Goal: Information Seeking & Learning: Find contact information

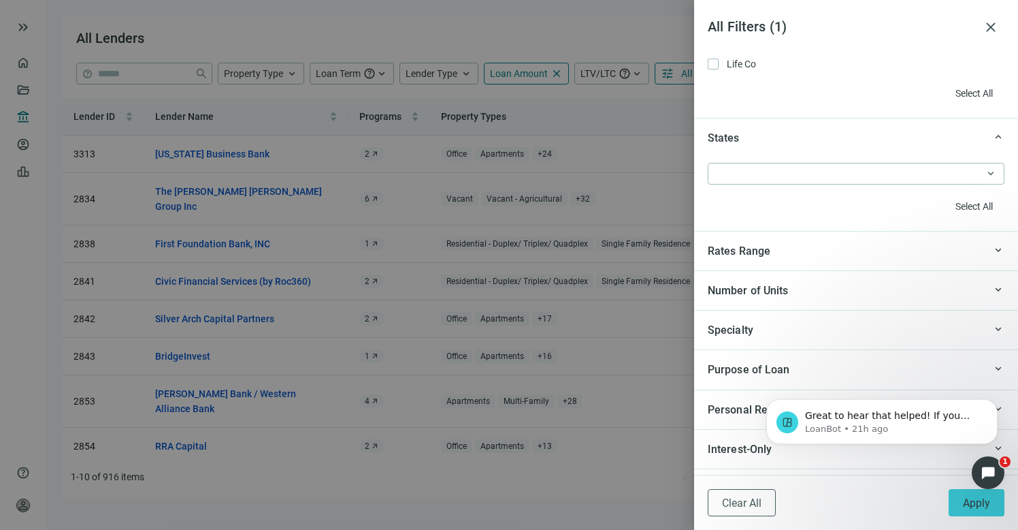
scroll to position [1246, 0]
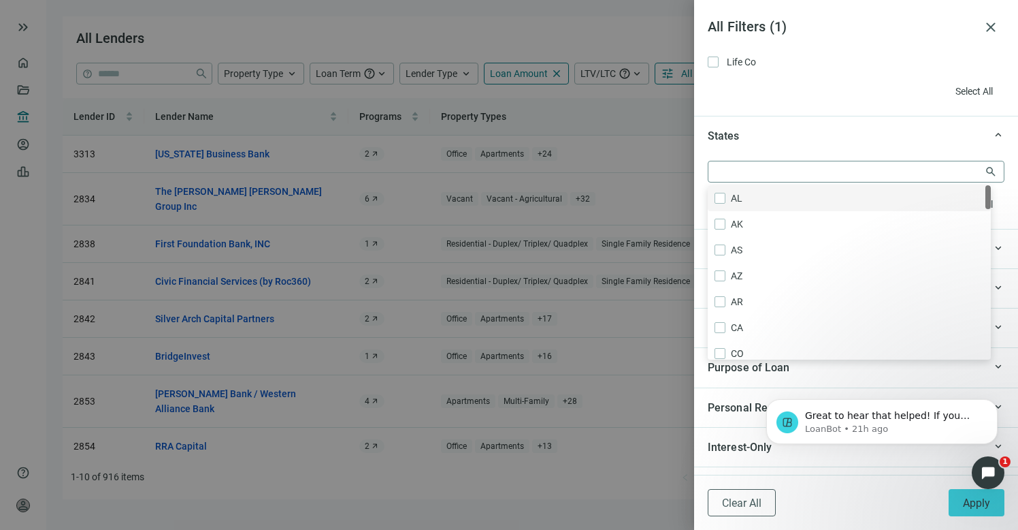
click at [796, 173] on div at bounding box center [849, 171] width 277 height 19
type input "**"
click at [810, 149] on div "keyboard_arrow_up States" at bounding box center [856, 135] width 324 height 39
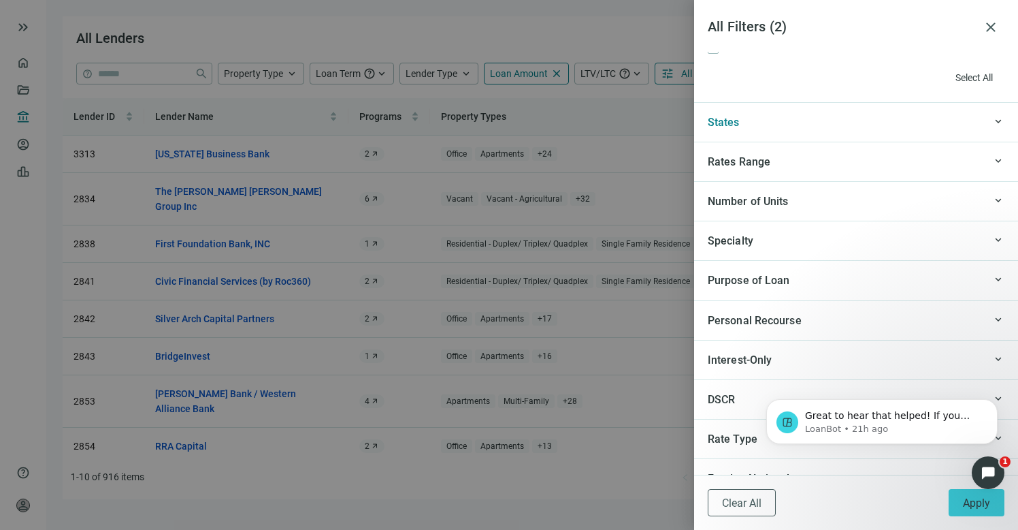
scroll to position [1266, 0]
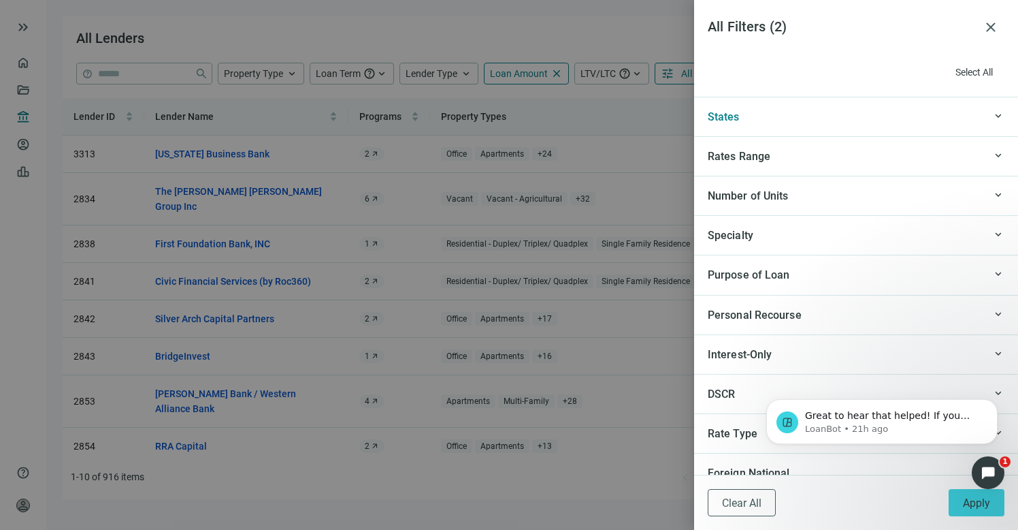
click at [813, 193] on div "Number of Units" at bounding box center [846, 195] width 276 height 17
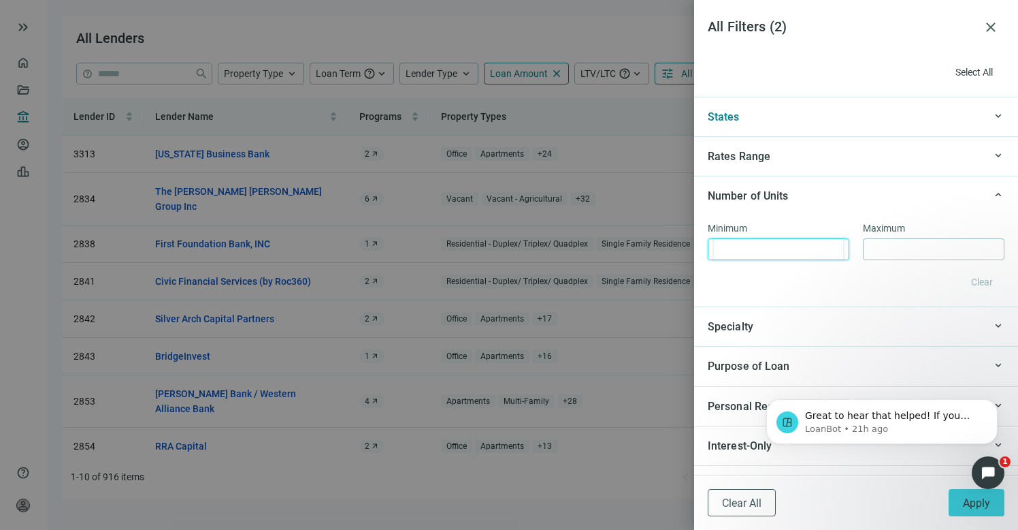
click at [801, 247] on input at bounding box center [778, 249] width 129 height 20
type input "***"
click at [832, 280] on div "Clear" at bounding box center [856, 282] width 297 height 22
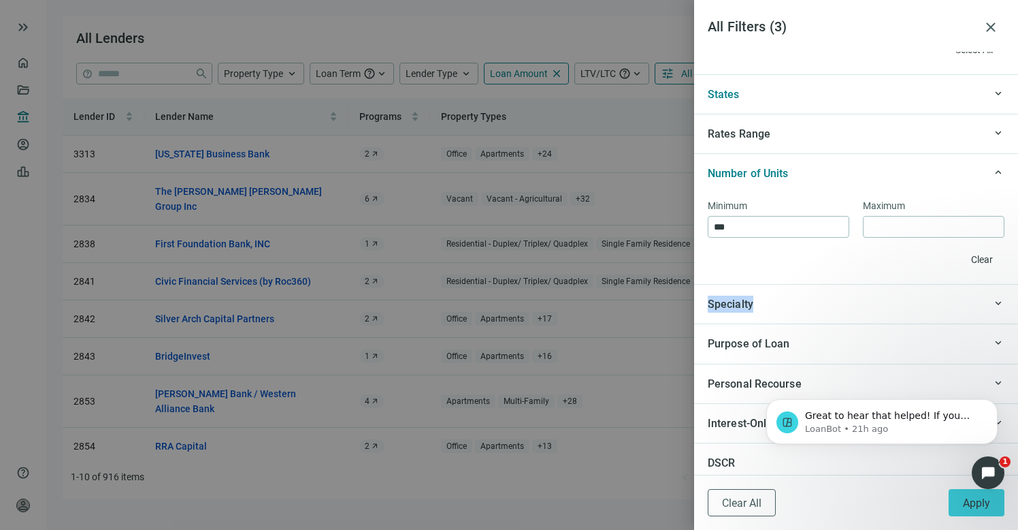
click at [924, 296] on div "Specialty" at bounding box center [846, 303] width 276 height 17
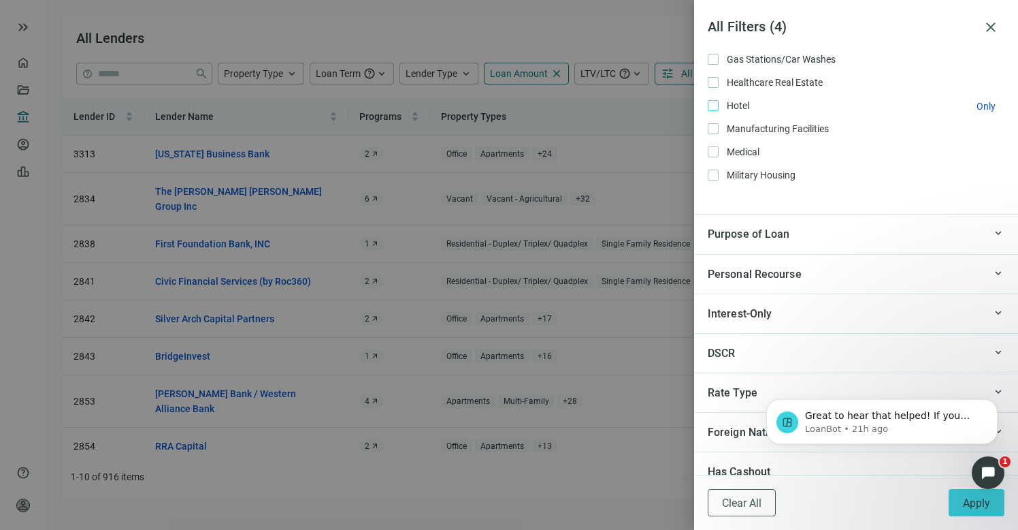
scroll to position [1652, 0]
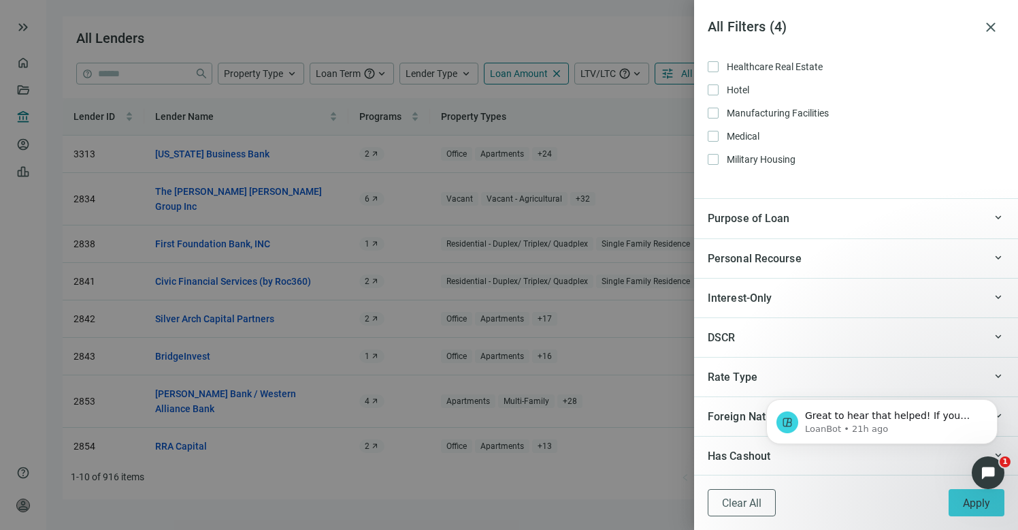
click at [898, 218] on div "Purpose of Loan" at bounding box center [846, 218] width 276 height 17
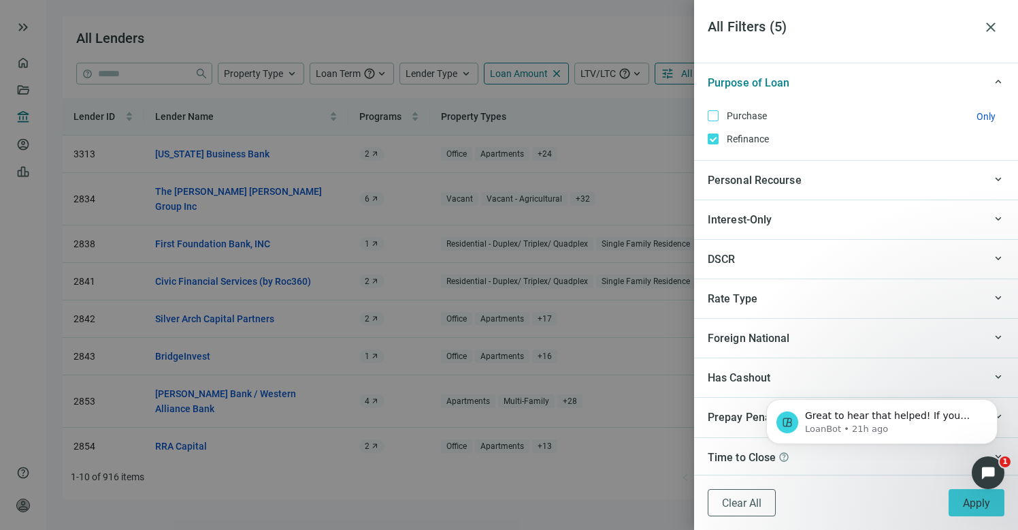
scroll to position [1789, 0]
click html "Great to hear that helped! If you have any more questions or need further assis…"
click at [985, 477] on icon "Open Intercom Messenger" at bounding box center [987, 471] width 22 height 22
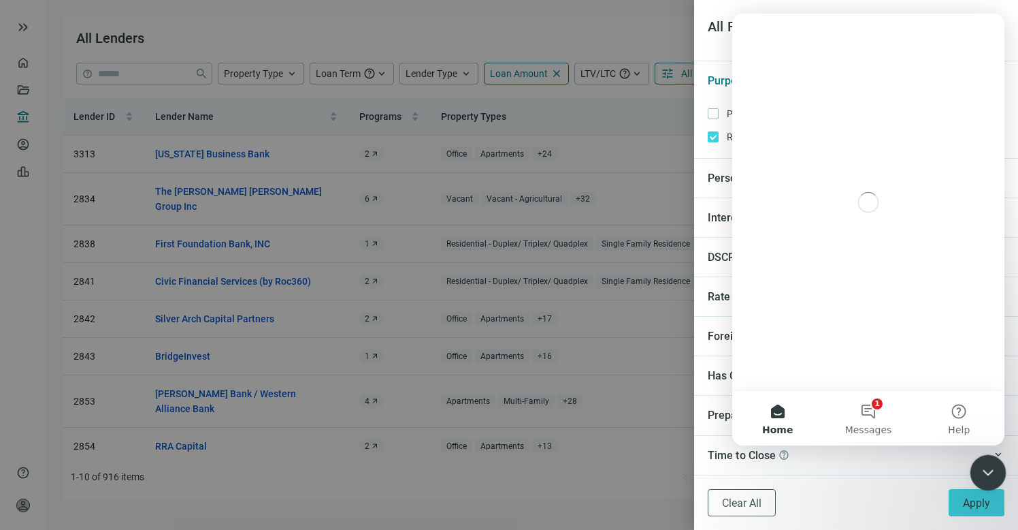
scroll to position [0, 0]
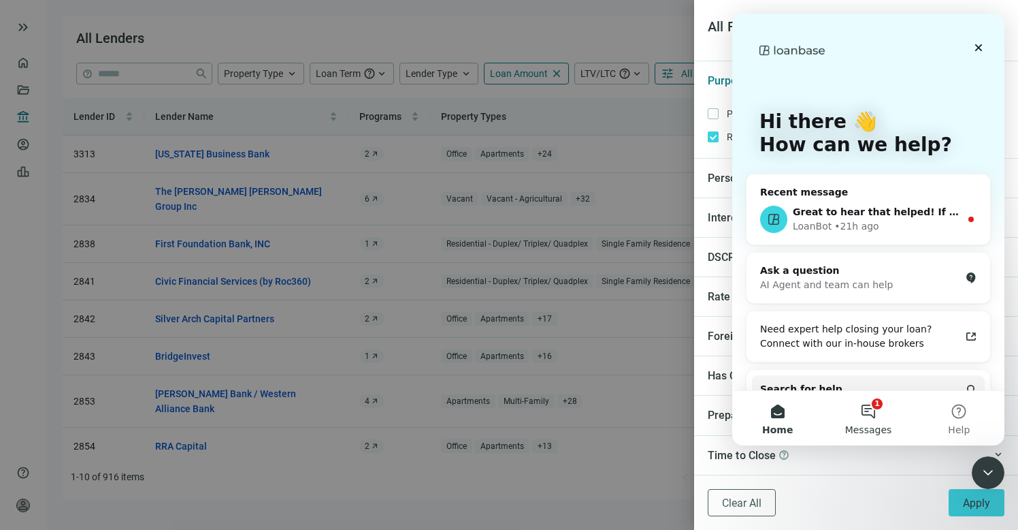
click at [867, 412] on button "1 Messages" at bounding box center [868, 418] width 91 height 54
drag, startPoint x: 906, startPoint y: 237, endPoint x: 909, endPoint y: 226, distance: 11.2
click at [906, 237] on div "Great to hear that helped! If you have any more questions or need further assis…" at bounding box center [869, 219] width 244 height 50
click at [909, 226] on div "LoanBot • 21h ago" at bounding box center [876, 226] width 167 height 14
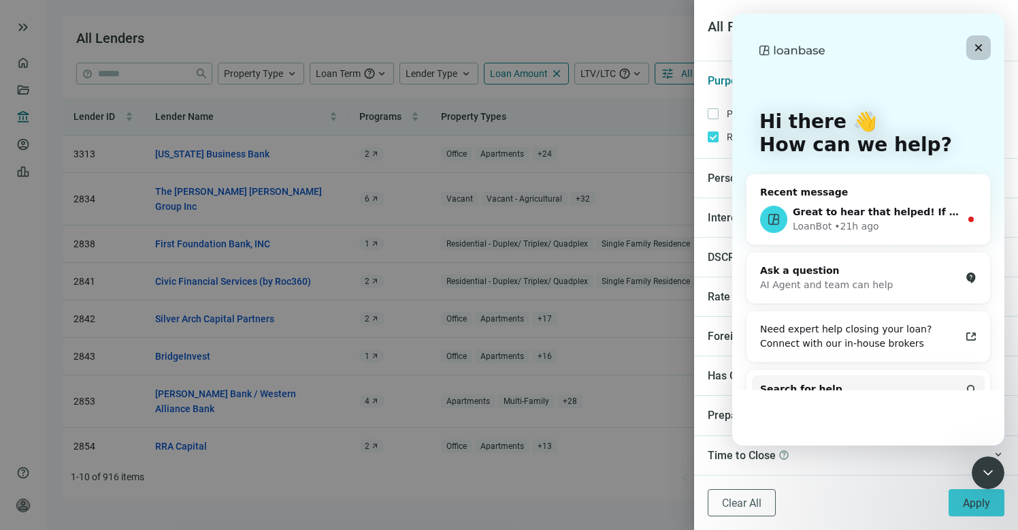
click at [976, 45] on icon "Close" at bounding box center [979, 47] width 7 height 7
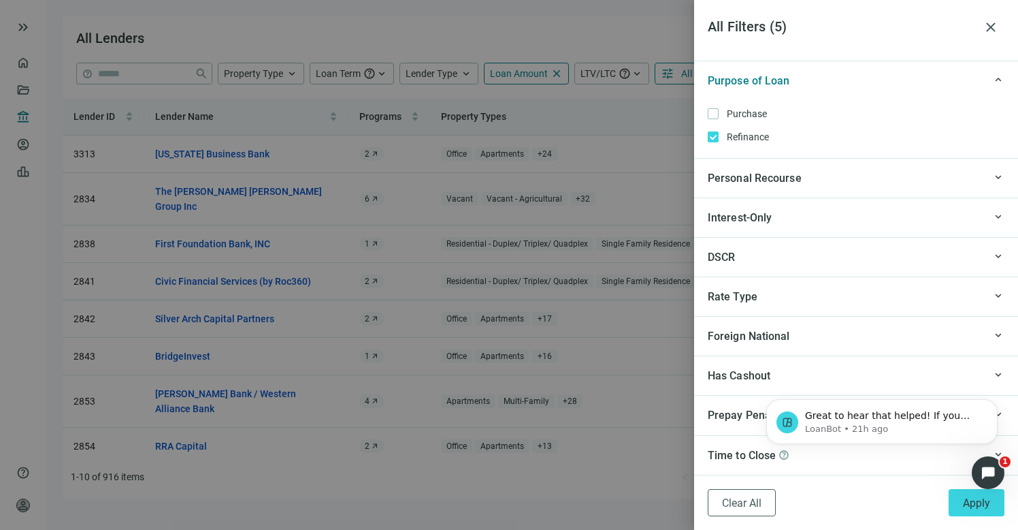
scroll to position [2, 0]
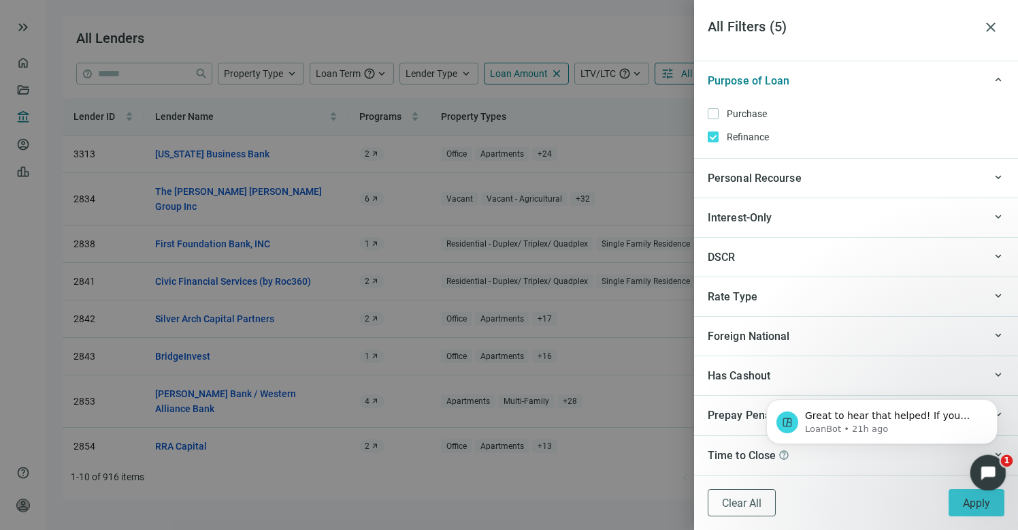
click at [993, 475] on icon "Open Intercom Messenger" at bounding box center [987, 471] width 22 height 22
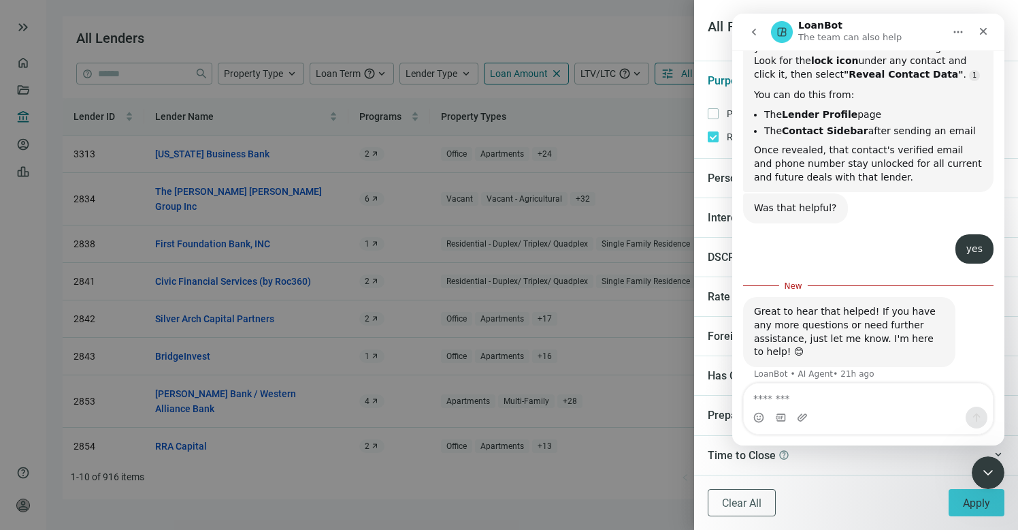
scroll to position [211, 0]
click at [983, 33] on icon "Close" at bounding box center [983, 31] width 11 height 11
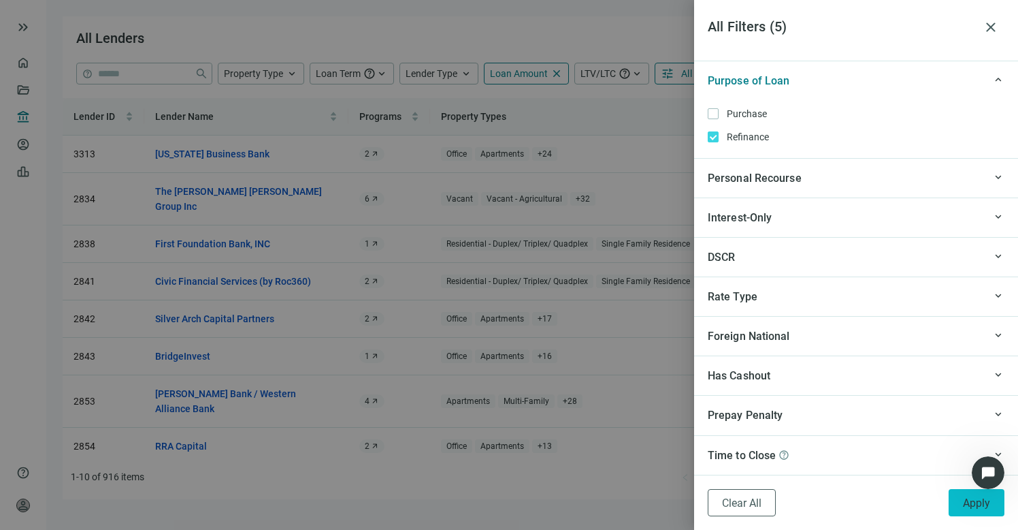
click at [965, 501] on span "Apply" at bounding box center [976, 502] width 27 height 13
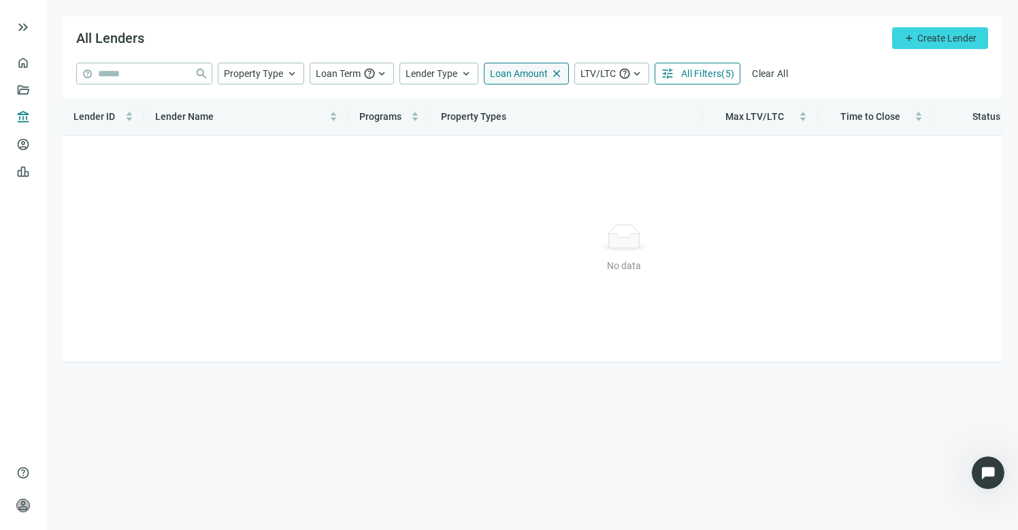
click at [513, 73] on span "Loan Amount" at bounding box center [519, 73] width 58 height 11
click at [679, 38] on div "All Lenders add Create Lender" at bounding box center [532, 39] width 939 height 46
click at [702, 73] on span "All Filters" at bounding box center [701, 73] width 40 height 11
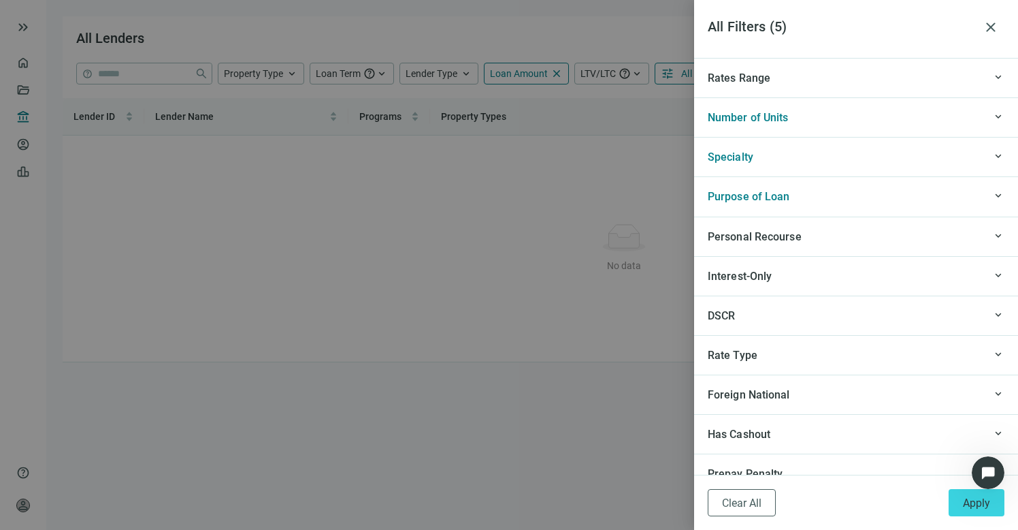
scroll to position [1430, 0]
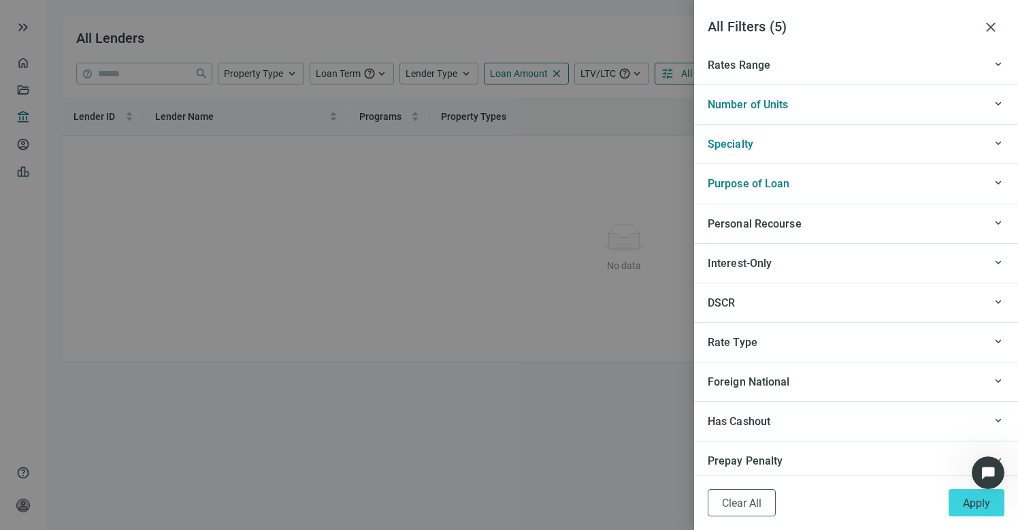
click at [821, 116] on div "keyboard_arrow_up Number of Units" at bounding box center [856, 103] width 324 height 39
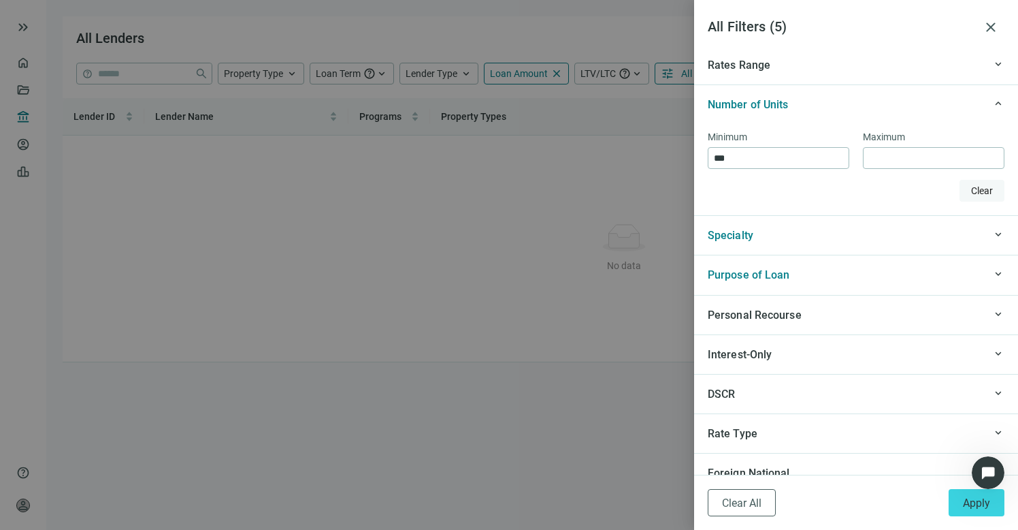
click at [971, 188] on span "Clear" at bounding box center [982, 190] width 22 height 11
click at [979, 511] on button "Apply" at bounding box center [977, 502] width 56 height 27
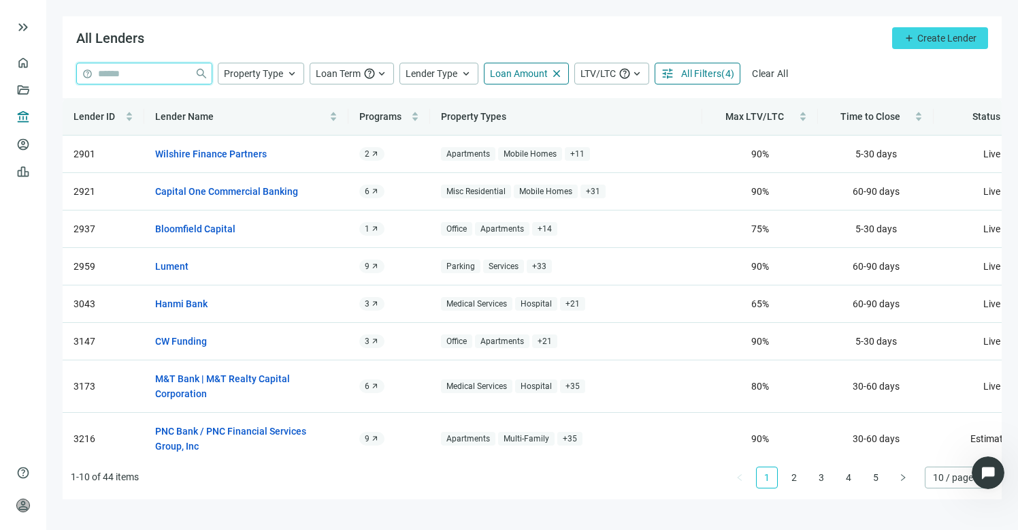
click at [128, 74] on input "search" at bounding box center [143, 73] width 91 height 20
type input "*****"
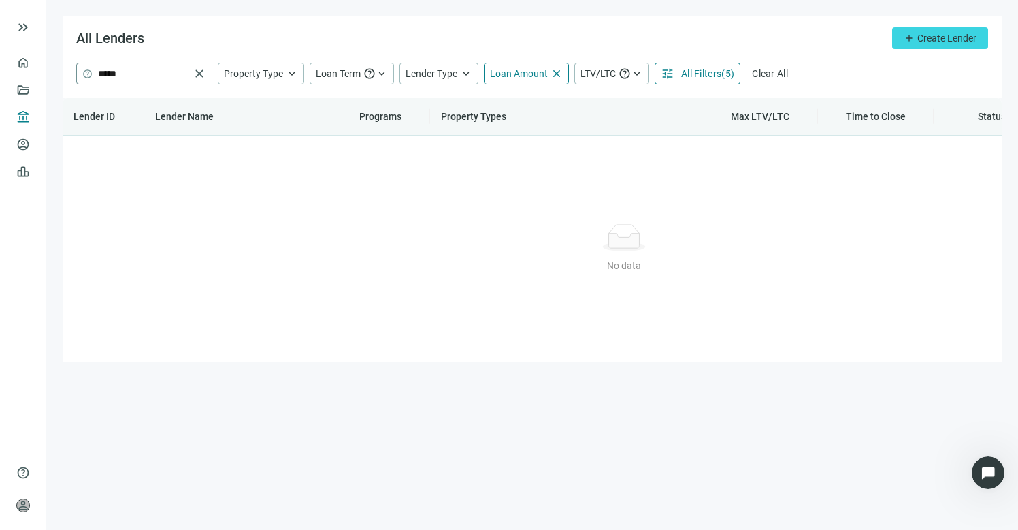
click at [204, 74] on span "close" at bounding box center [200, 74] width 14 height 14
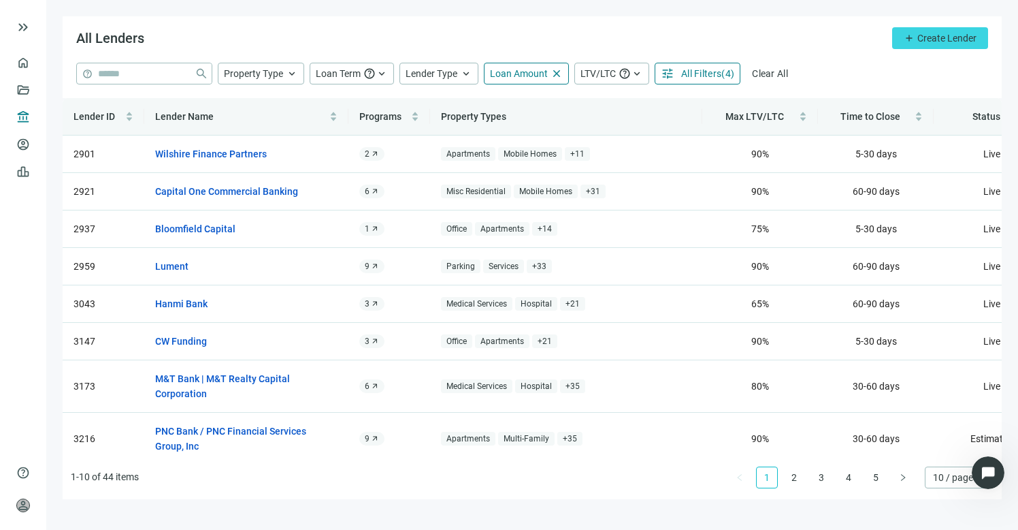
click at [709, 74] on span "All Filters" at bounding box center [701, 73] width 40 height 11
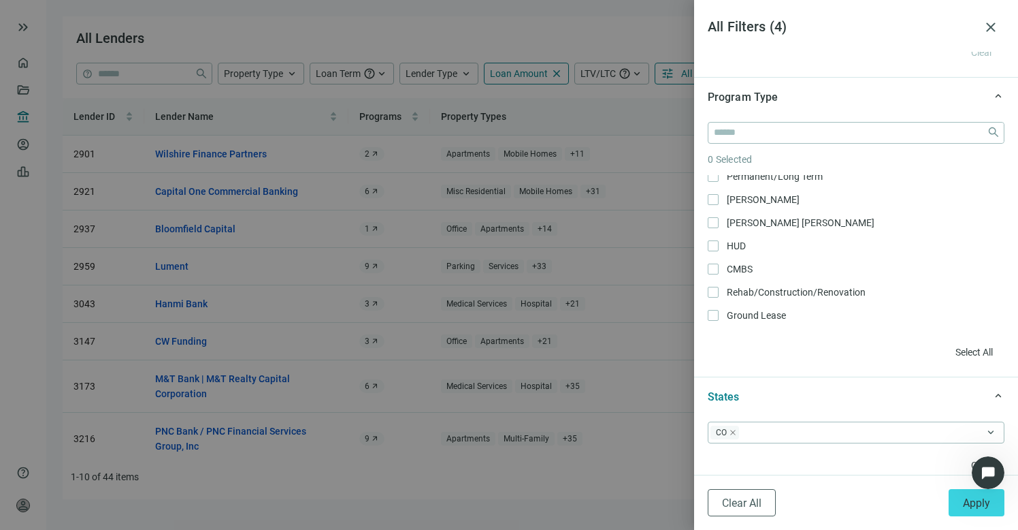
scroll to position [230, 0]
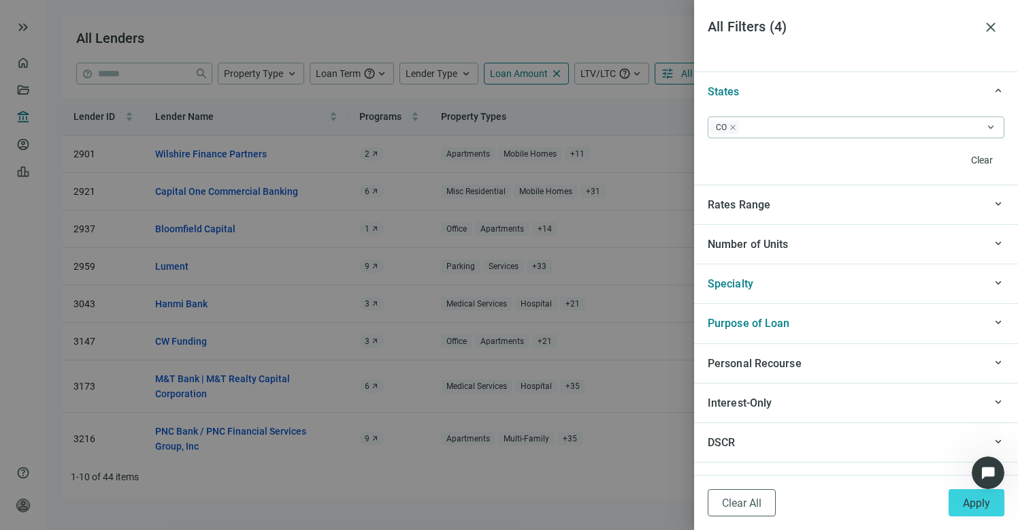
click at [846, 286] on div "Specialty" at bounding box center [846, 283] width 276 height 17
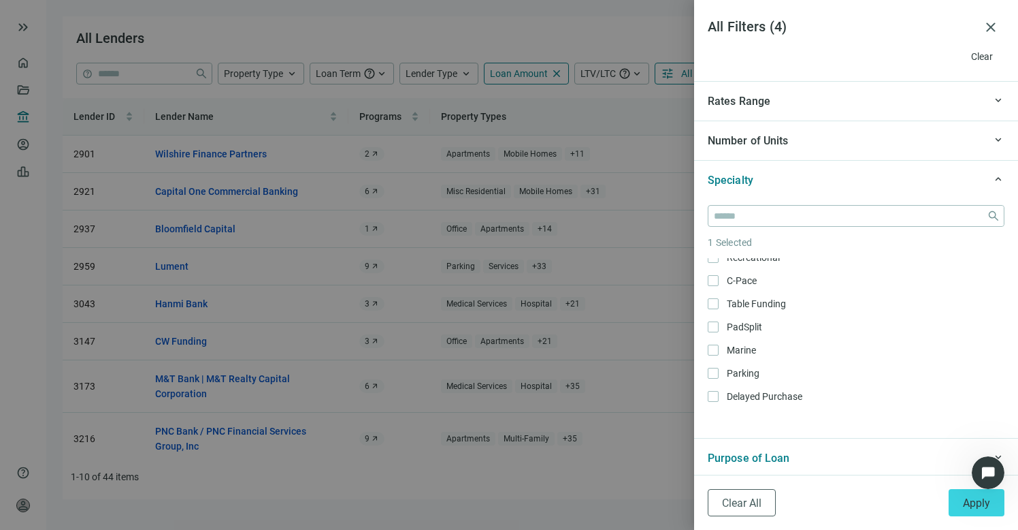
scroll to position [962, 0]
click at [715, 281] on label "C-Pace Only" at bounding box center [856, 275] width 297 height 15
click at [959, 504] on button "Apply" at bounding box center [977, 502] width 56 height 27
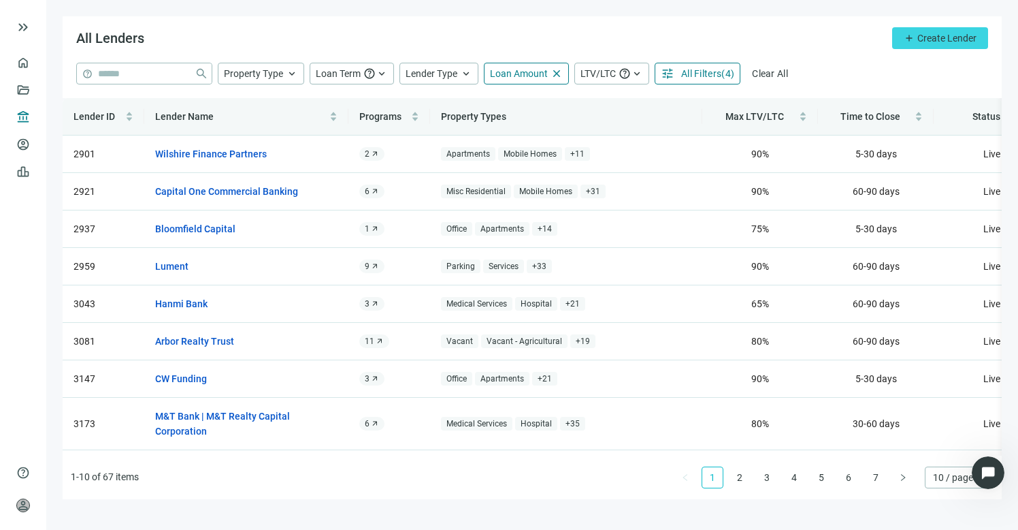
click at [720, 72] on span "All Filters" at bounding box center [701, 73] width 40 height 11
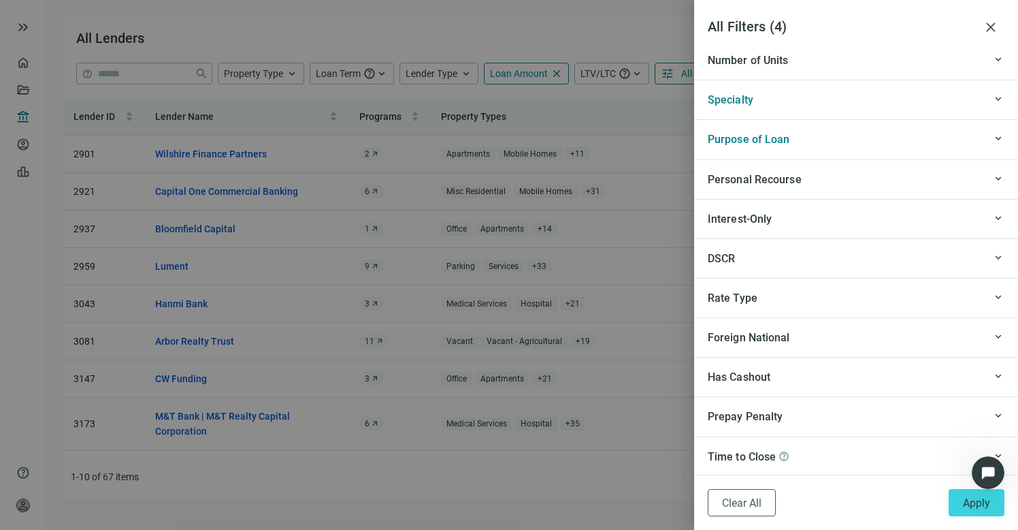
scroll to position [1476, 0]
click at [601, 504] on div at bounding box center [509, 265] width 1018 height 530
click at [997, 25] on span "close" at bounding box center [991, 27] width 16 height 16
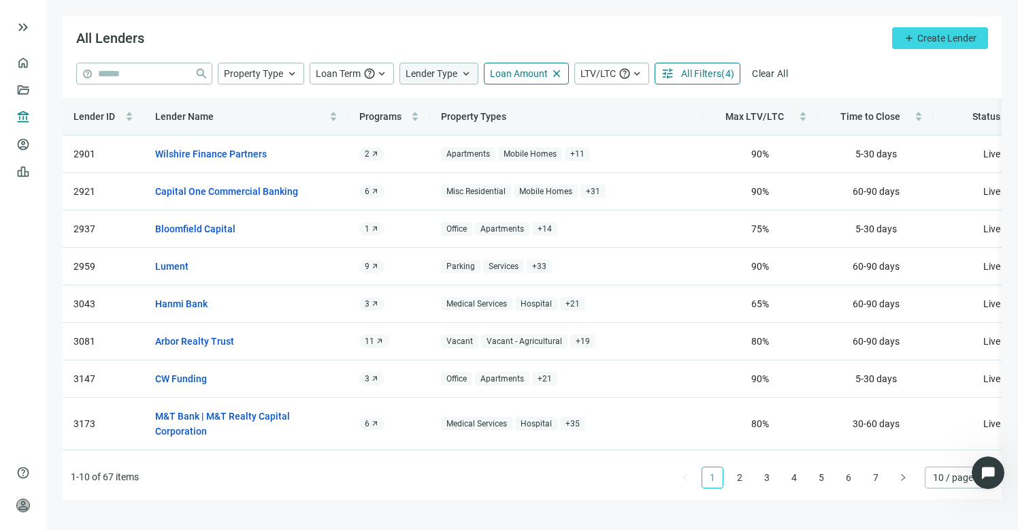
click at [435, 74] on span "Lender Type" at bounding box center [432, 73] width 52 height 11
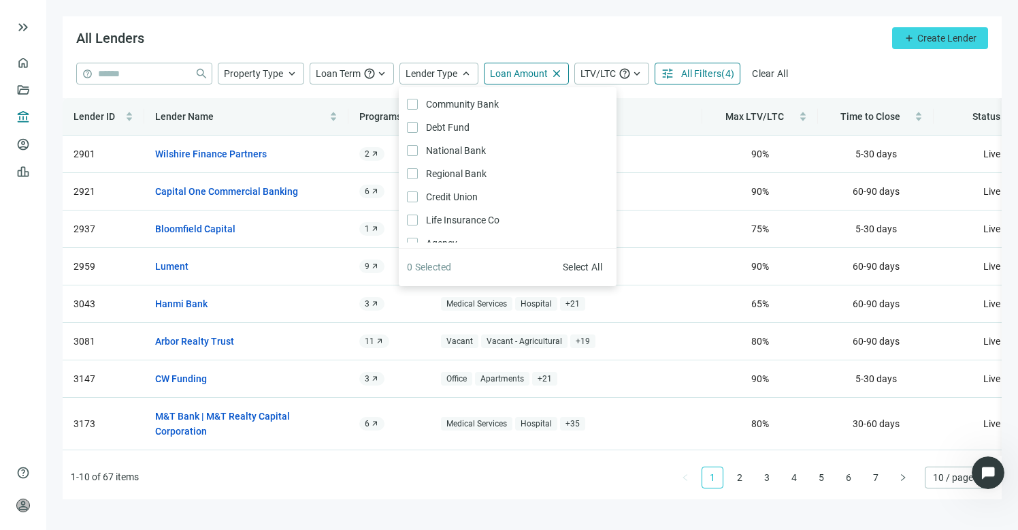
click at [440, 37] on div "All Lenders add Create Lender" at bounding box center [532, 39] width 939 height 46
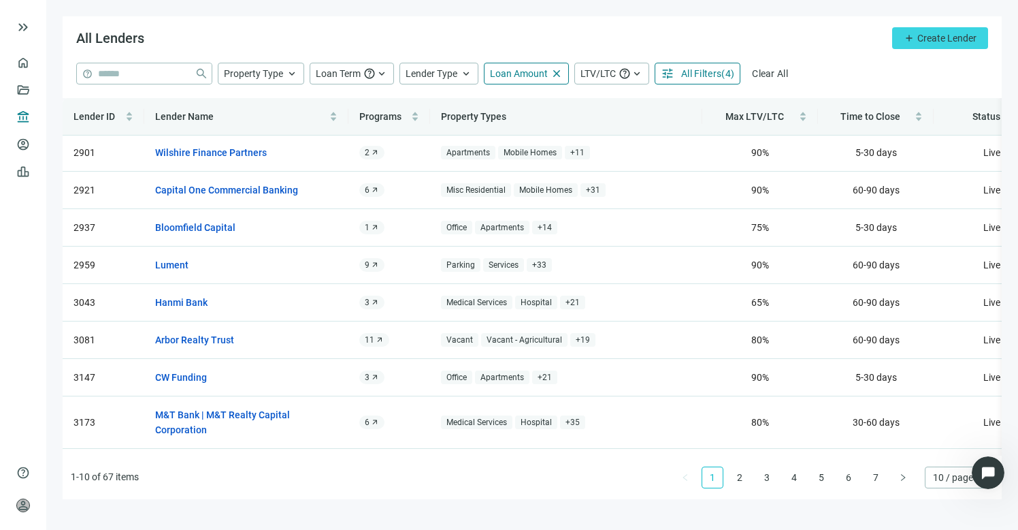
scroll to position [0, 0]
click at [34, 62] on link "Overview" at bounding box center [54, 62] width 40 height 11
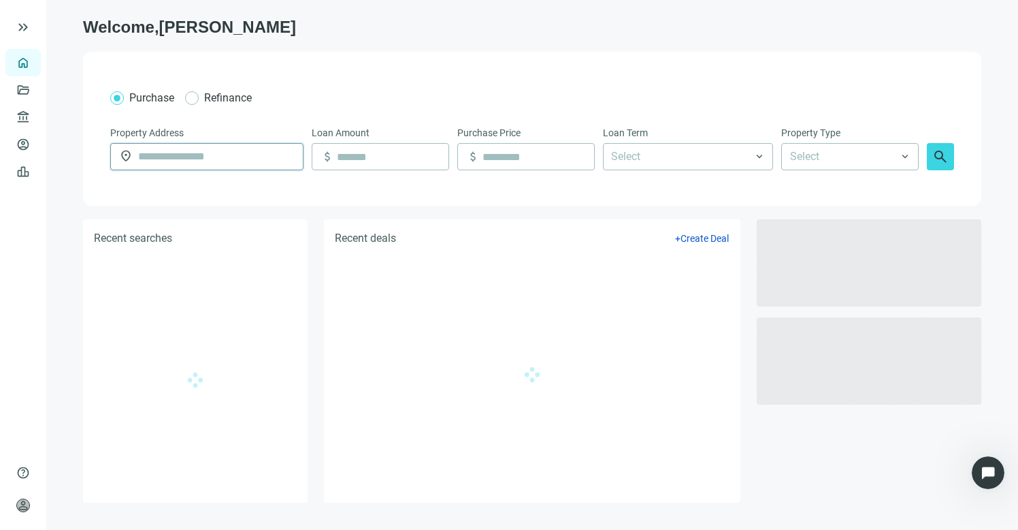
click at [214, 154] on input "text" at bounding box center [216, 157] width 157 height 26
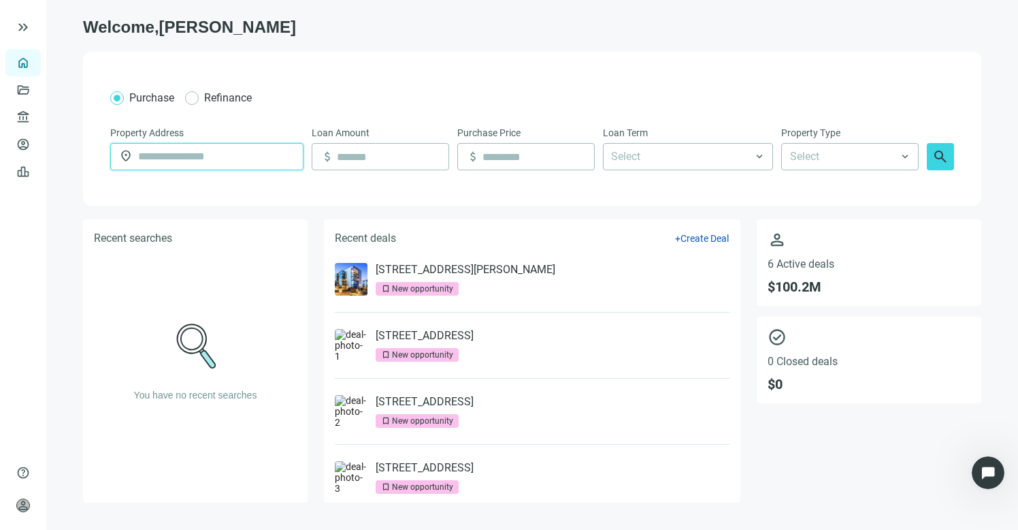
click at [176, 162] on input "text" at bounding box center [216, 157] width 157 height 26
paste input "**********"
type input "**********"
click at [400, 157] on input at bounding box center [393, 157] width 112 height 26
click at [367, 165] on input at bounding box center [393, 157] width 112 height 26
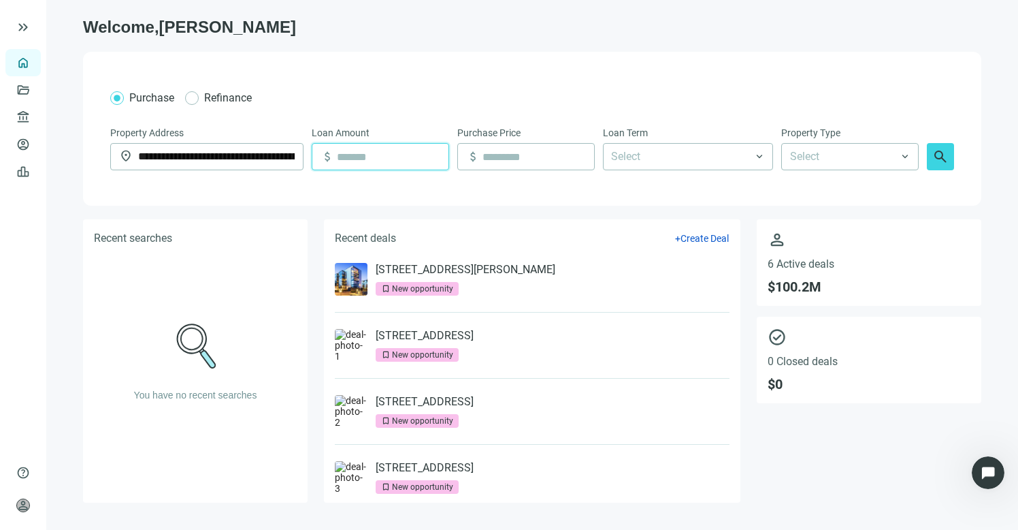
click at [364, 159] on input at bounding box center [393, 157] width 112 height 26
type input "**********"
click at [525, 159] on input at bounding box center [539, 157] width 112 height 26
click at [662, 162] on div at bounding box center [681, 156] width 150 height 25
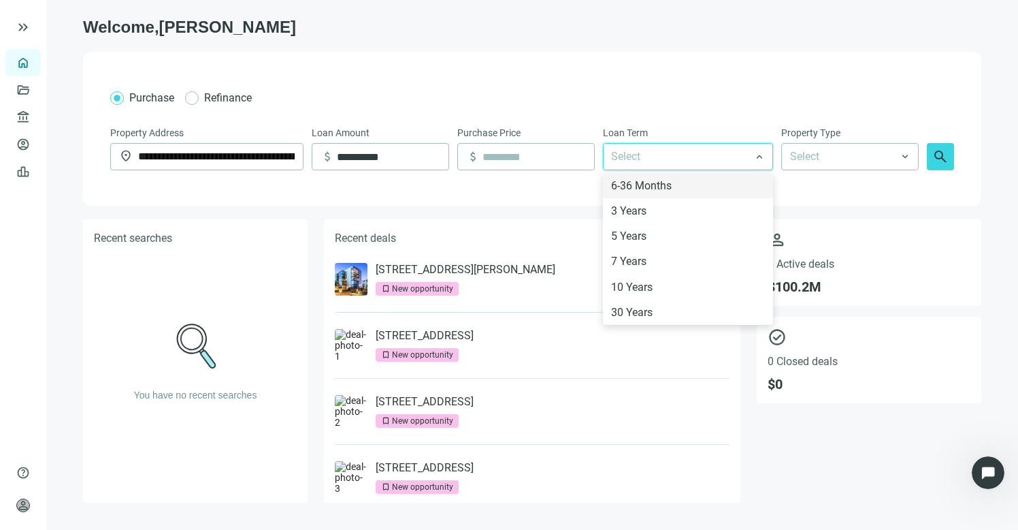
click at [686, 162] on div at bounding box center [681, 156] width 150 height 25
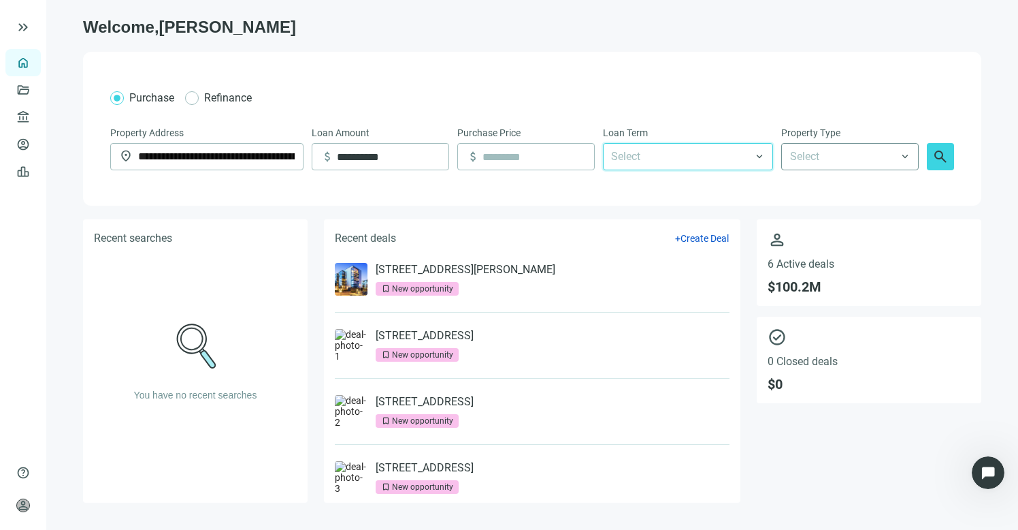
click at [834, 158] on input "search" at bounding box center [844, 157] width 108 height 26
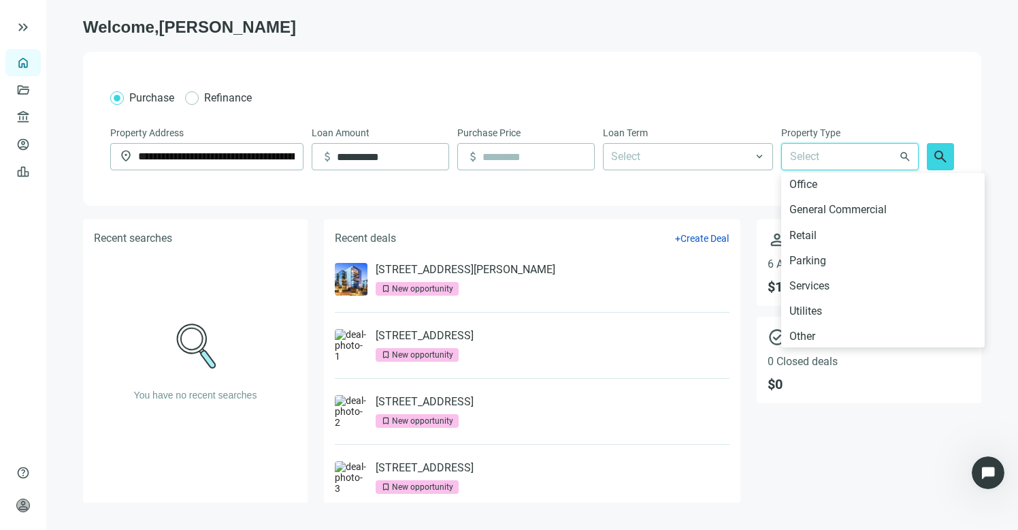
scroll to position [761, 0]
click at [832, 336] on div "Other" at bounding box center [883, 334] width 187 height 17
click at [937, 159] on span "search" at bounding box center [941, 156] width 16 height 16
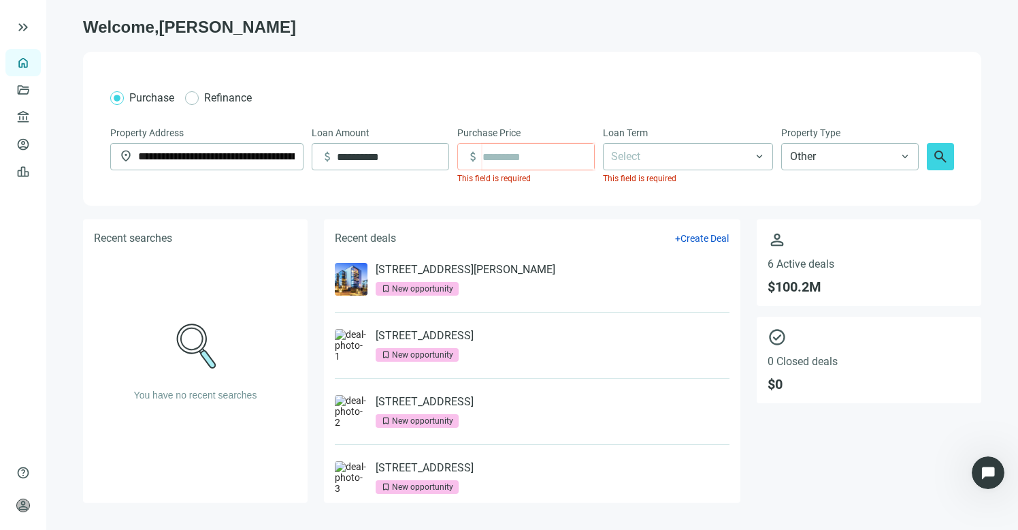
click at [509, 157] on input at bounding box center [539, 157] width 112 height 26
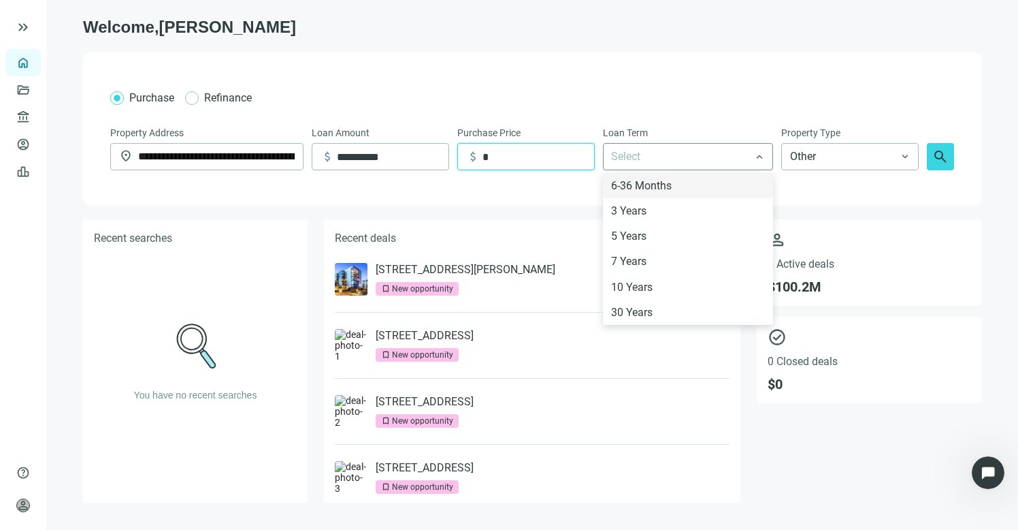
click at [679, 152] on div at bounding box center [681, 156] width 150 height 25
type input "*"
click at [662, 289] on div "10 Years" at bounding box center [688, 286] width 154 height 17
click at [659, 189] on div "6-36 Months" at bounding box center [688, 185] width 154 height 17
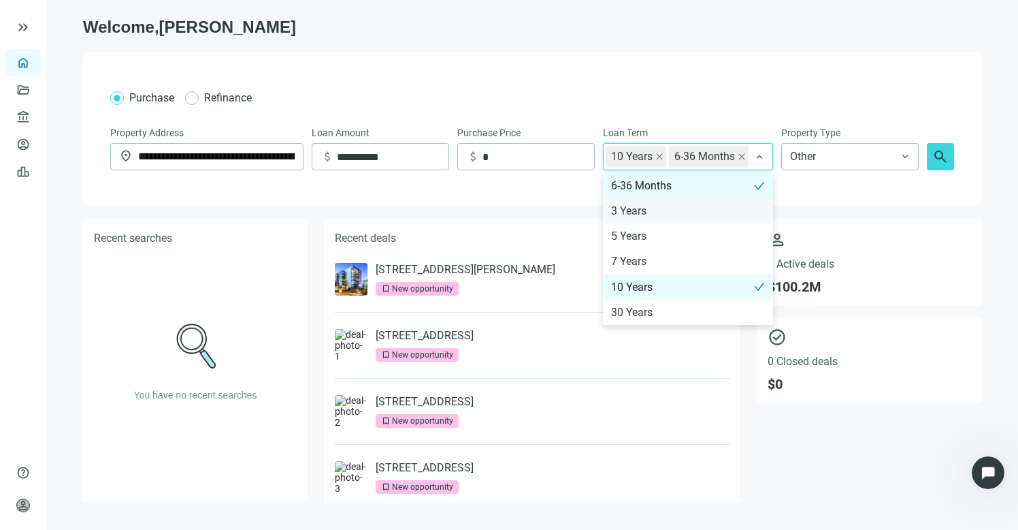
click at [656, 209] on div "3 Years" at bounding box center [688, 210] width 154 height 17
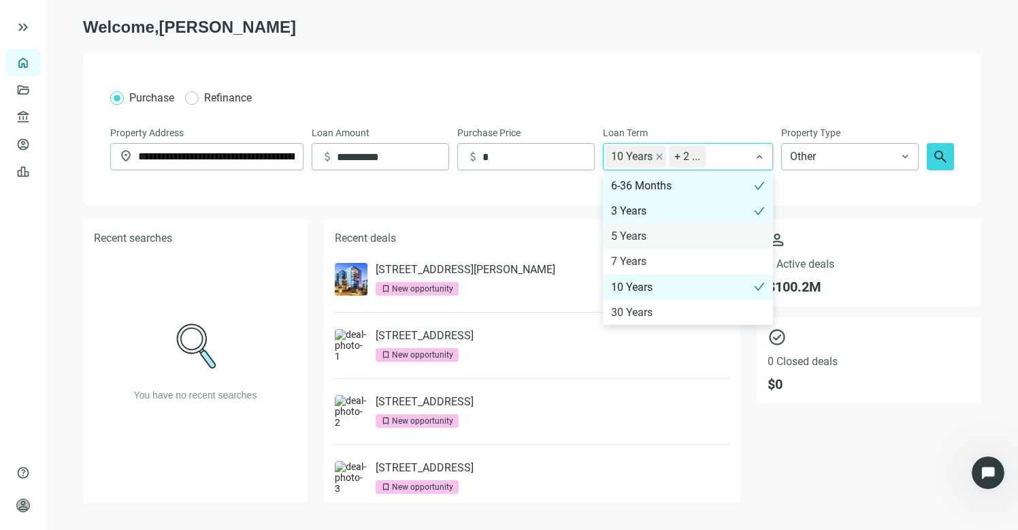
click at [656, 233] on div "5 Years" at bounding box center [688, 235] width 154 height 17
click at [699, 183] on div "6-36 Months" at bounding box center [682, 185] width 143 height 17
click at [699, 183] on div "6-36 Months" at bounding box center [688, 185] width 154 height 17
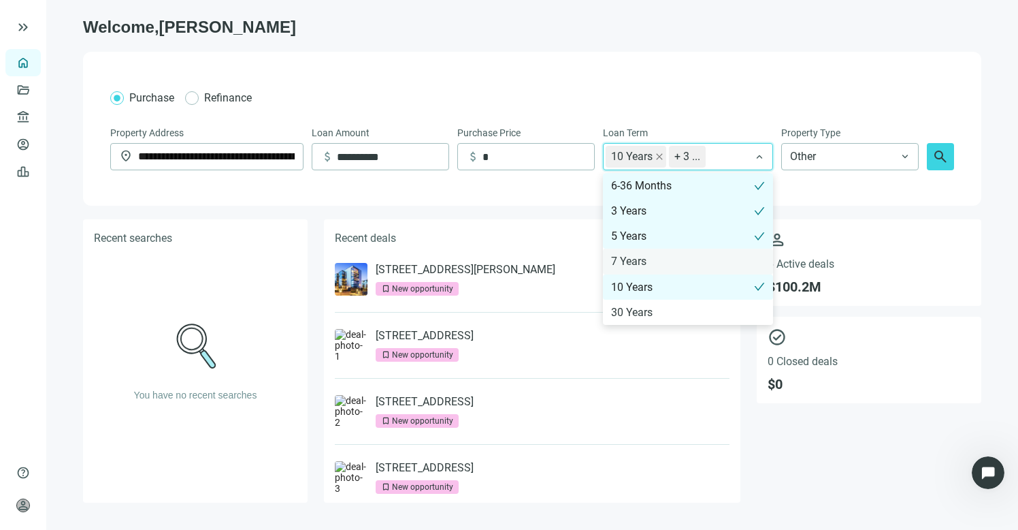
click at [691, 266] on div "7 Years" at bounding box center [688, 261] width 154 height 17
click at [688, 308] on div "30 Years" at bounding box center [688, 312] width 154 height 17
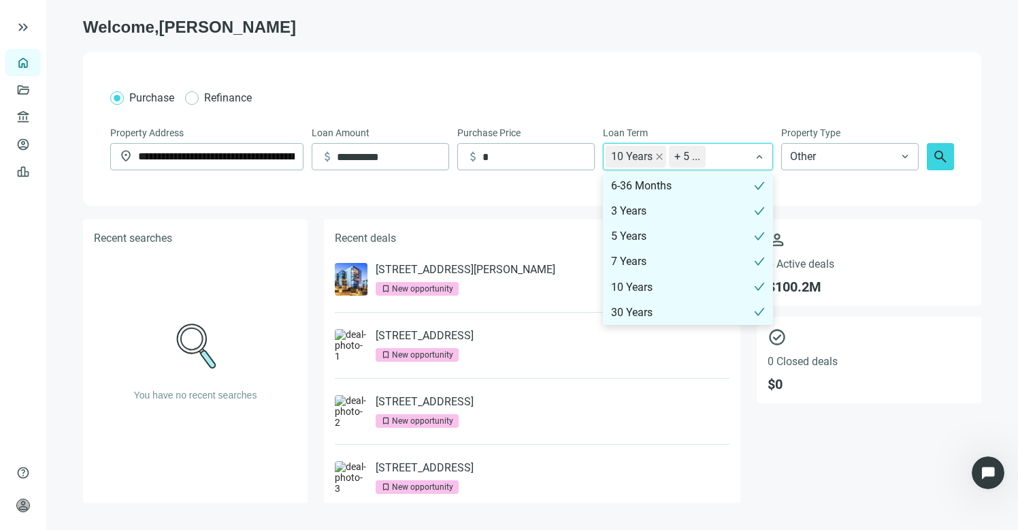
click at [856, 103] on div "Purchase Refinance" at bounding box center [532, 97] width 844 height 17
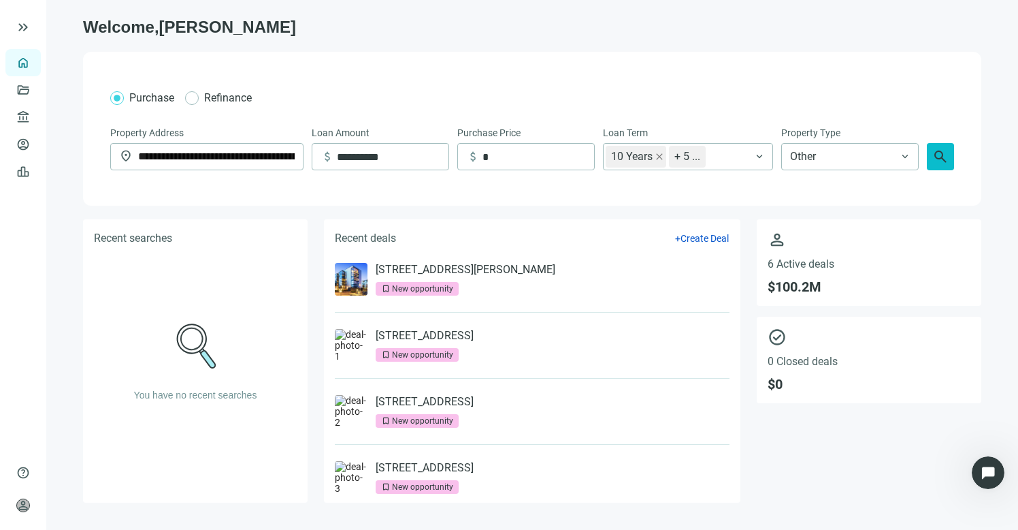
click at [941, 159] on span "search" at bounding box center [941, 156] width 16 height 16
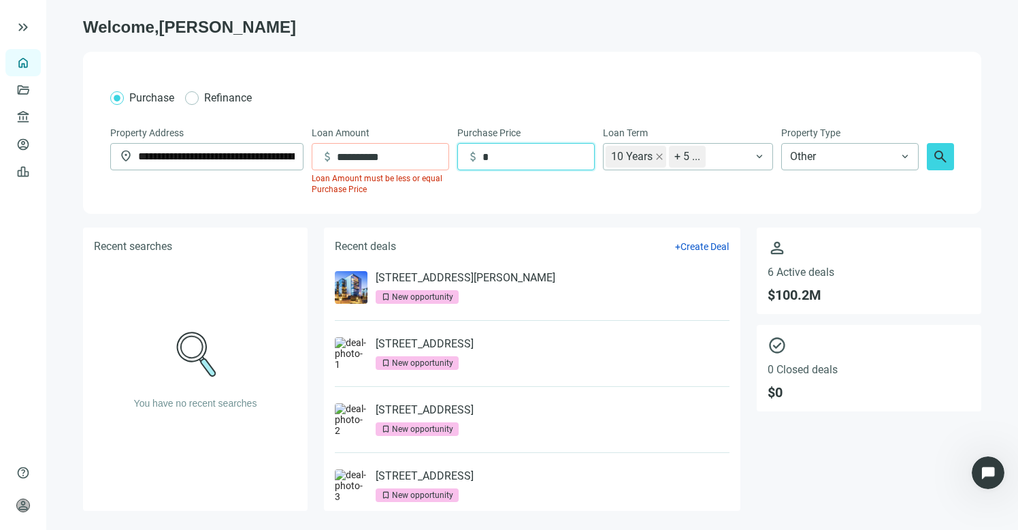
click at [526, 150] on input "*" at bounding box center [539, 157] width 112 height 26
click at [517, 151] on input at bounding box center [539, 157] width 112 height 26
click at [517, 147] on input at bounding box center [539, 157] width 112 height 26
type input "**********"
click at [933, 159] on span "search" at bounding box center [941, 156] width 16 height 16
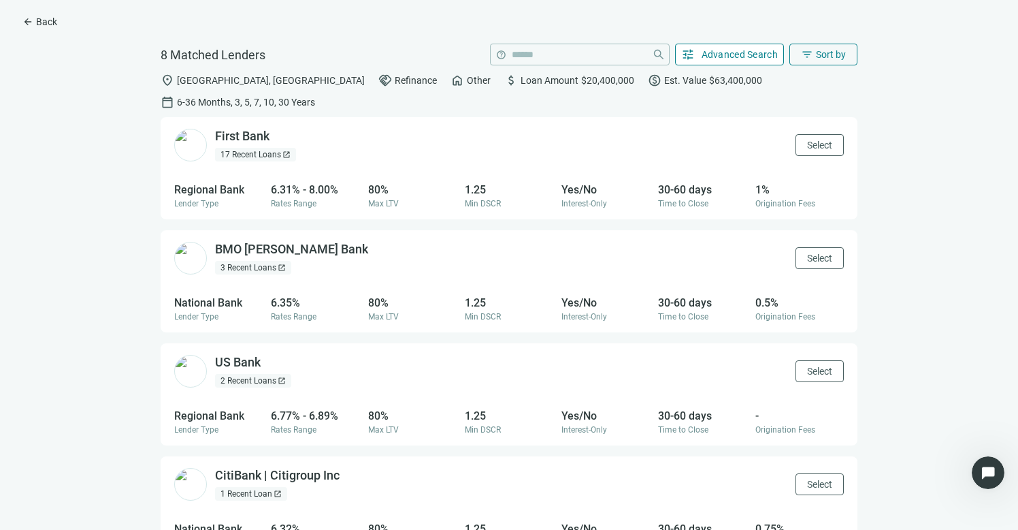
click at [746, 59] on span "Advanced Search" at bounding box center [740, 54] width 77 height 11
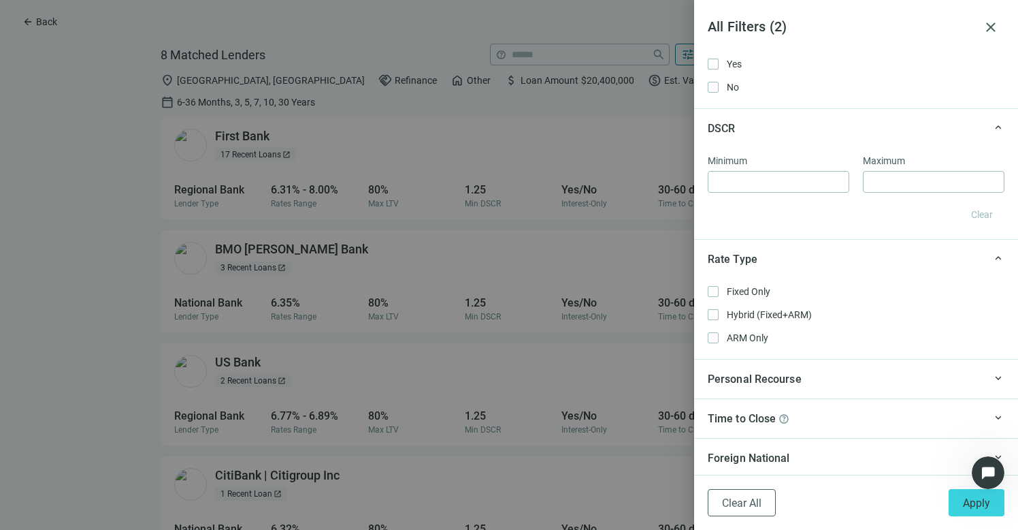
scroll to position [1043, 0]
click at [958, 498] on button "Apply" at bounding box center [977, 502] width 56 height 27
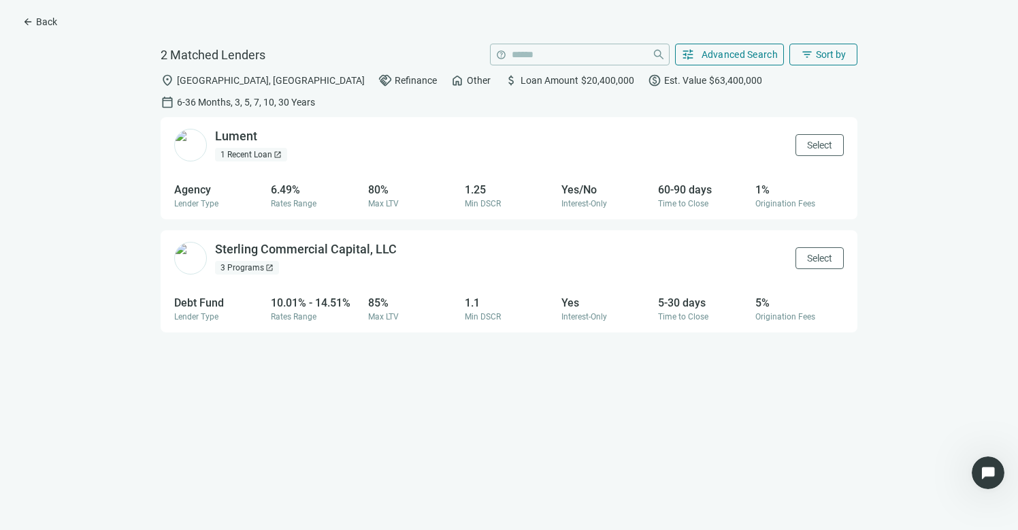
click at [395, 82] on span "Refinance" at bounding box center [416, 80] width 42 height 11
click at [748, 57] on span "Advanced Search" at bounding box center [740, 54] width 77 height 11
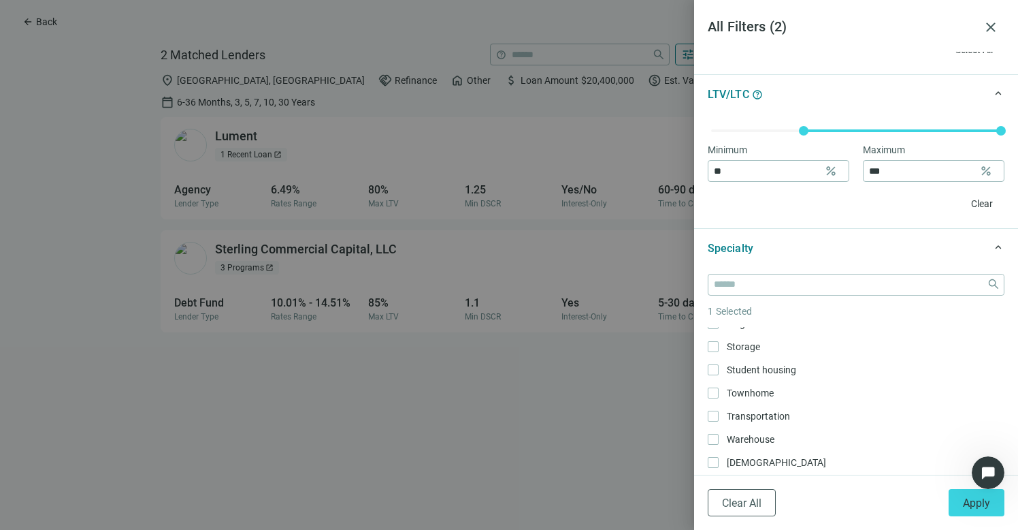
scroll to position [498, 0]
click at [808, 288] on input "search" at bounding box center [848, 284] width 268 height 20
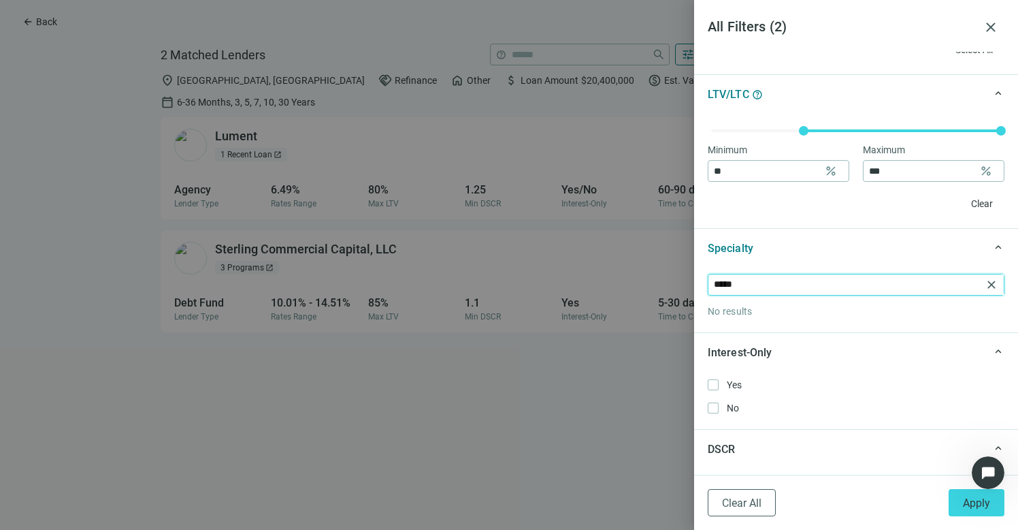
type input "*****"
click at [985, 287] on span "close" at bounding box center [992, 285] width 14 height 14
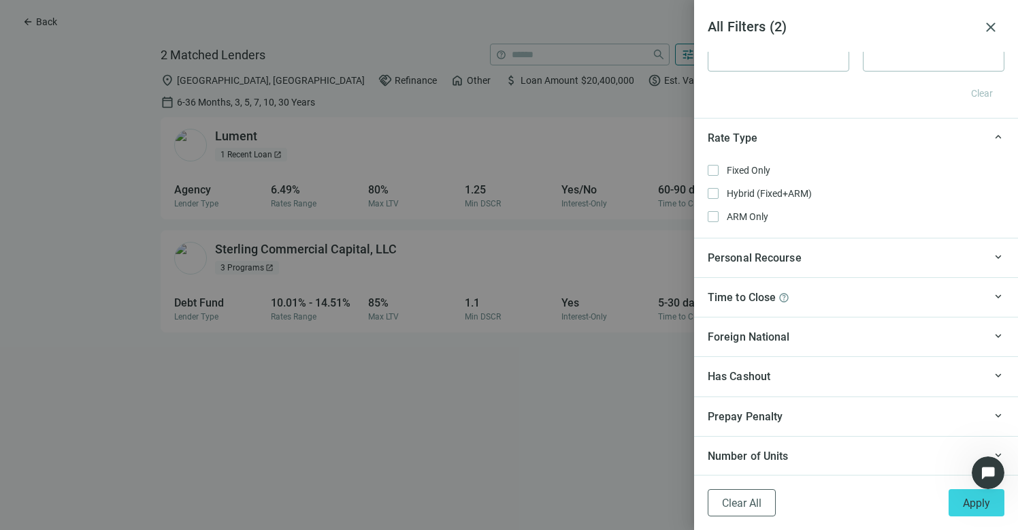
scroll to position [1163, 0]
click at [610, 402] on div at bounding box center [509, 265] width 1018 height 530
click at [888, 250] on div "Personal Recourse" at bounding box center [846, 256] width 276 height 17
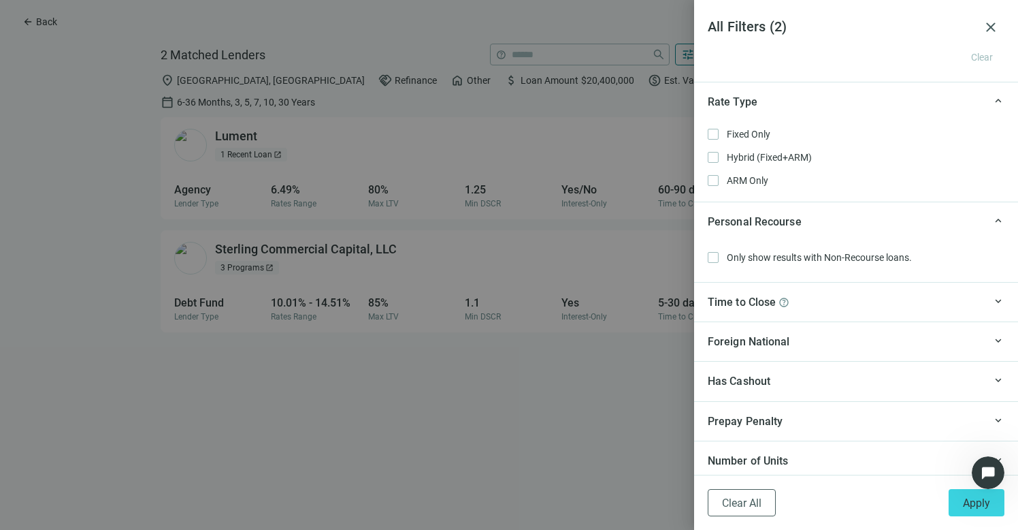
scroll to position [1204, 0]
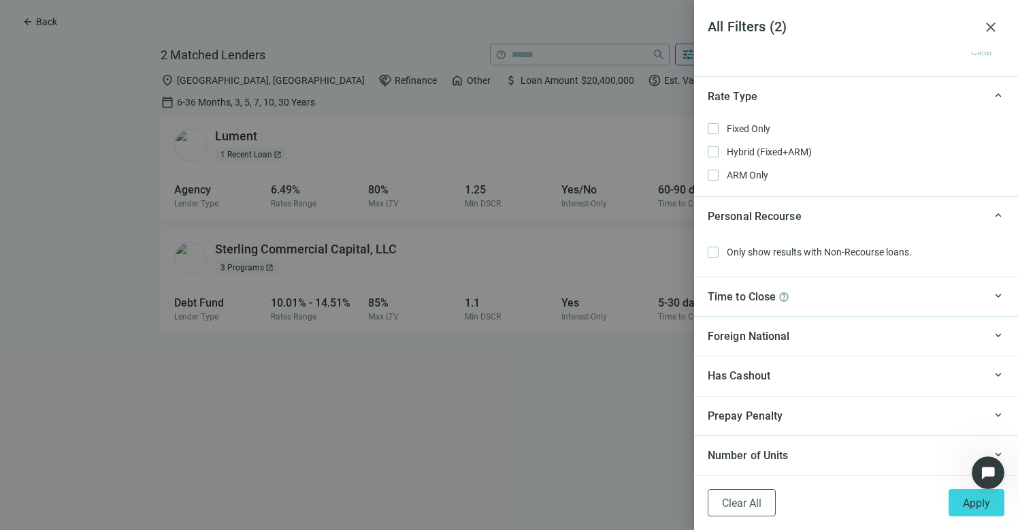
click at [848, 302] on div "Time to Close help" at bounding box center [846, 296] width 276 height 17
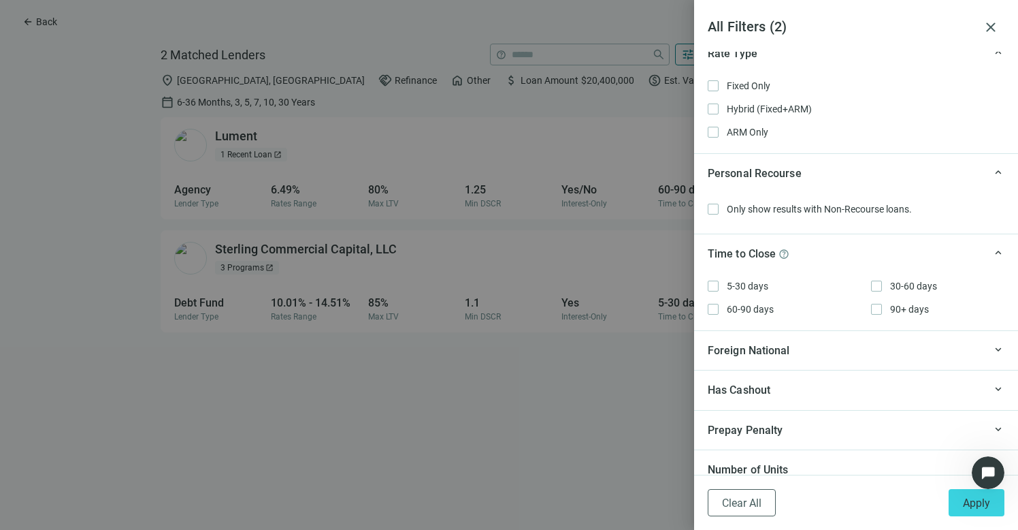
scroll to position [1261, 0]
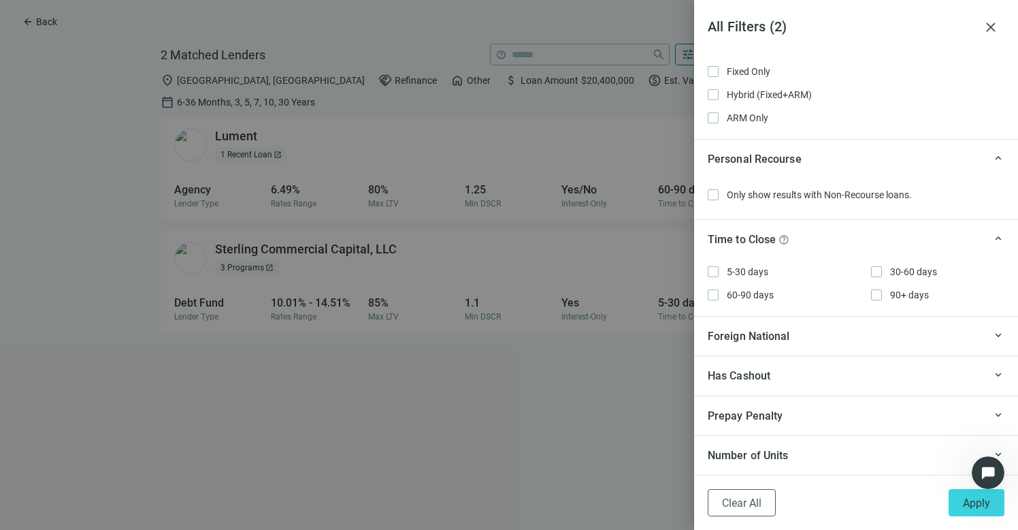
click at [838, 330] on div "Foreign National" at bounding box center [846, 335] width 276 height 17
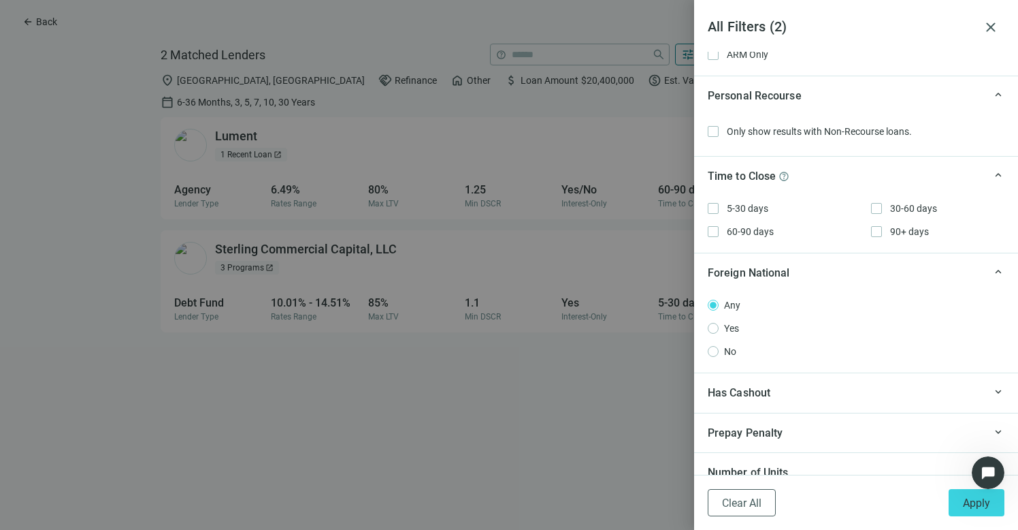
scroll to position [1341, 0]
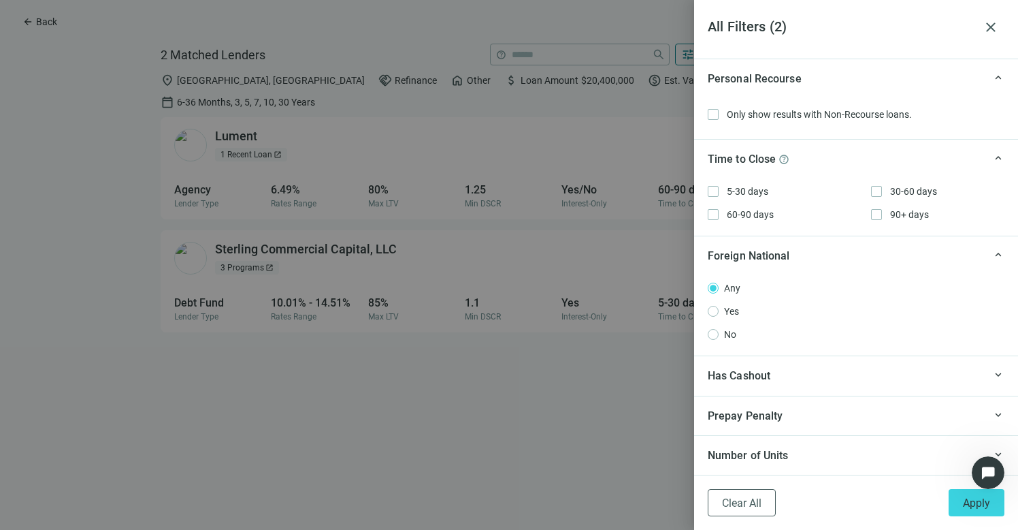
click at [838, 383] on div "Has Cashout" at bounding box center [846, 375] width 276 height 17
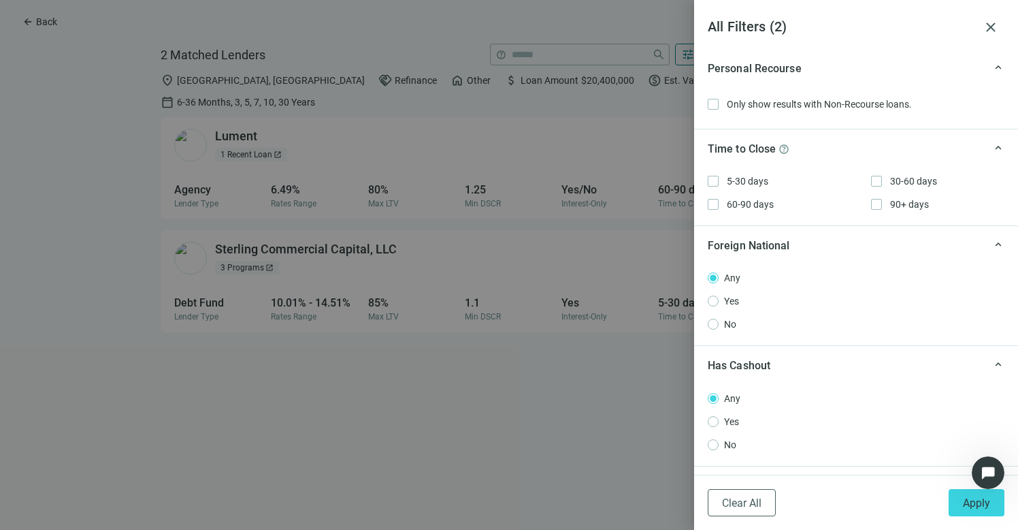
scroll to position [1421, 0]
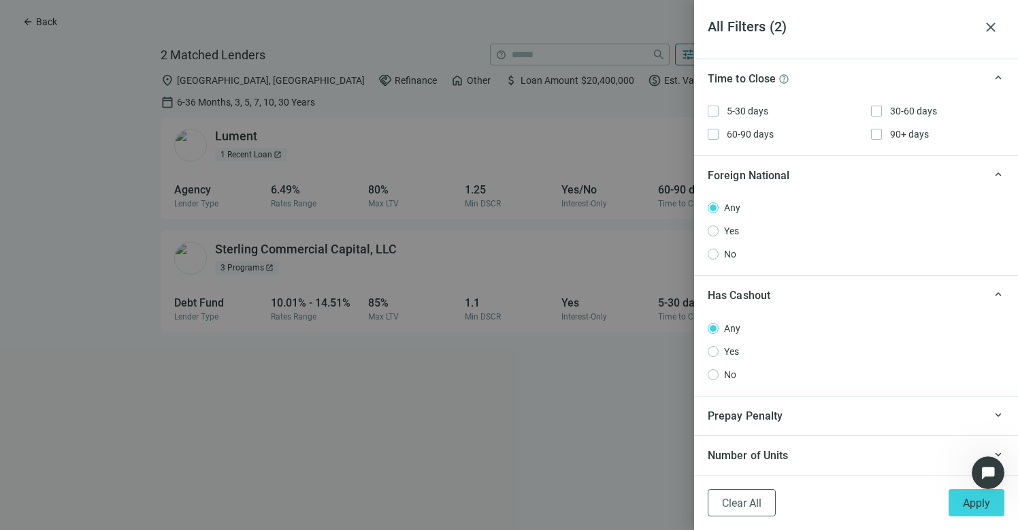
click at [866, 415] on div "Prepay Penalty" at bounding box center [846, 415] width 276 height 17
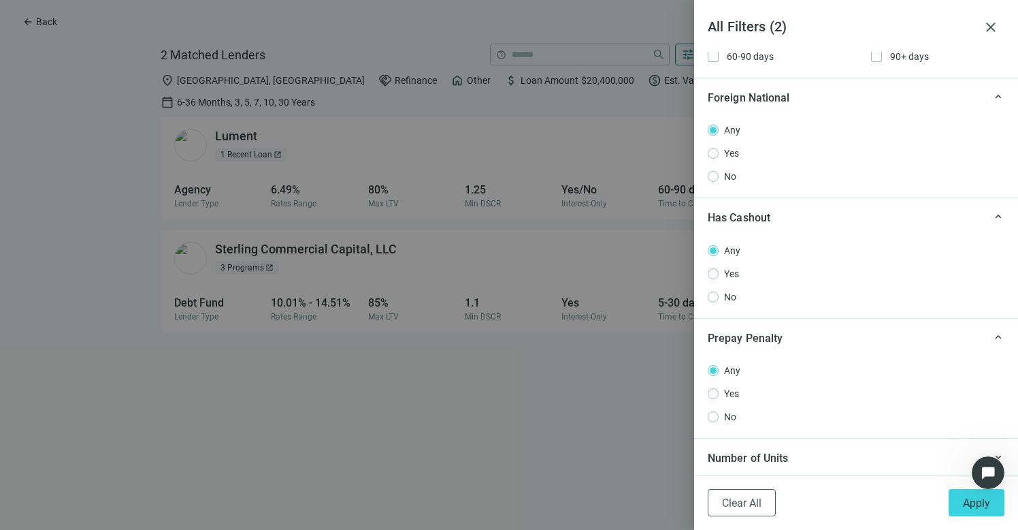
scroll to position [1502, 0]
click at [824, 465] on div "keyboard_arrow_up Number of Units" at bounding box center [856, 454] width 324 height 39
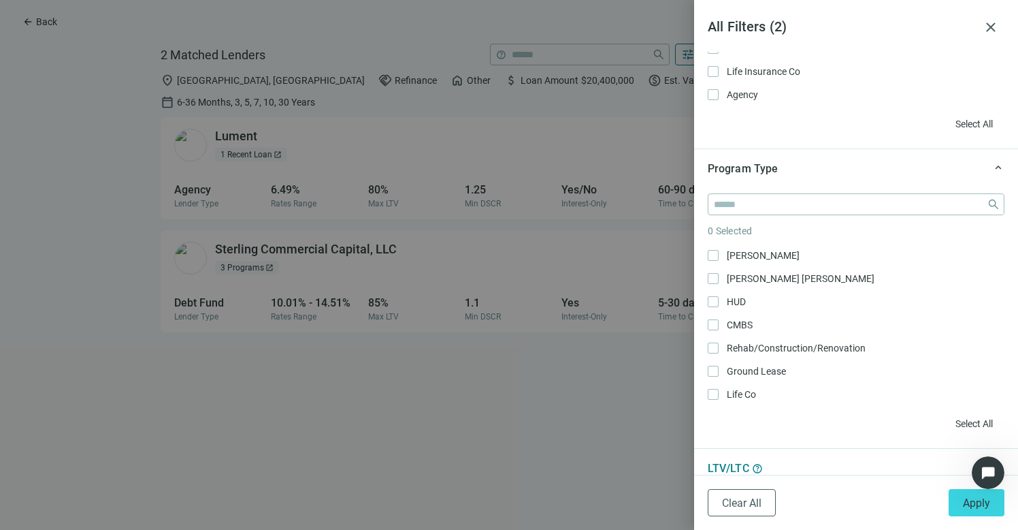
scroll to position [0, 0]
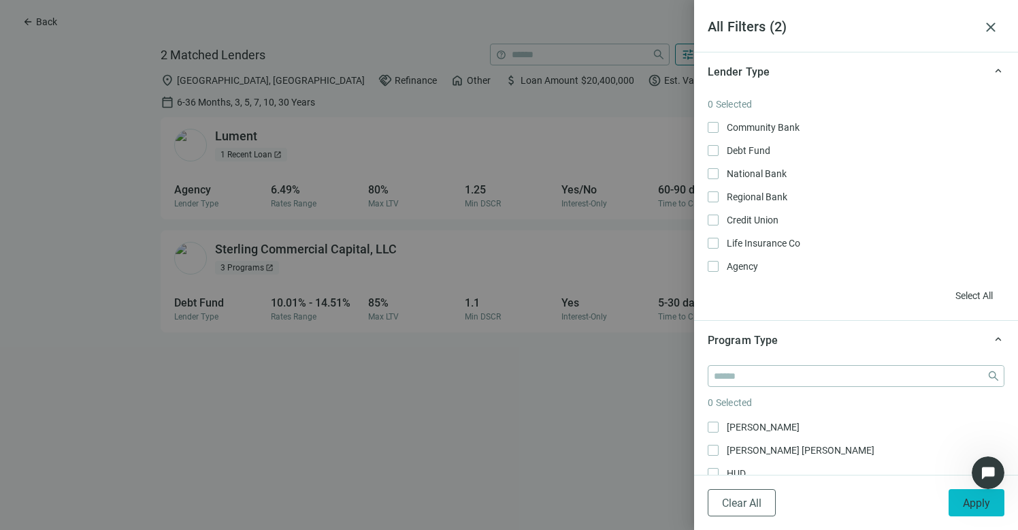
click at [976, 498] on span "Apply" at bounding box center [976, 502] width 27 height 13
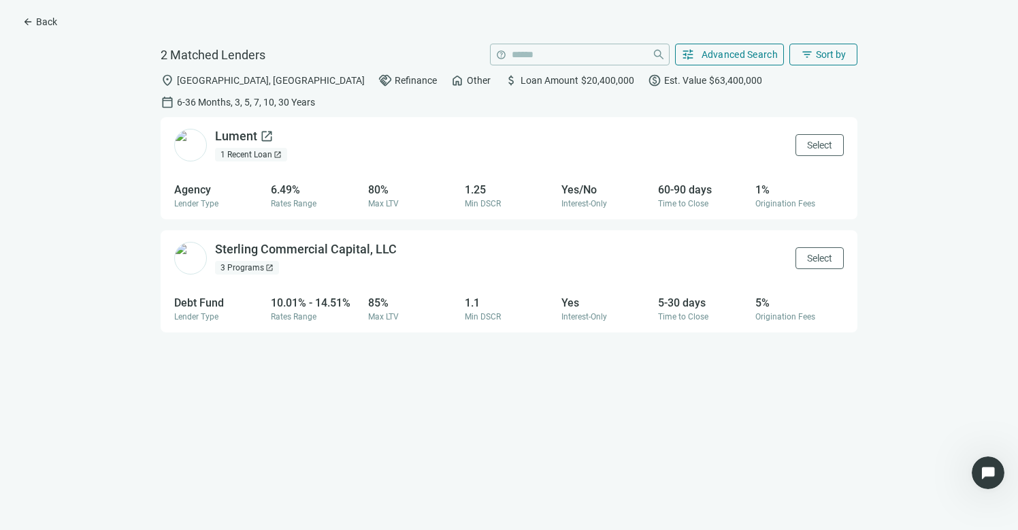
click at [237, 128] on div "Lument open_in_new" at bounding box center [244, 136] width 59 height 17
click at [301, 241] on div "Sterling Commercial Capital, LLC open_in_new" at bounding box center [314, 249] width 198 height 17
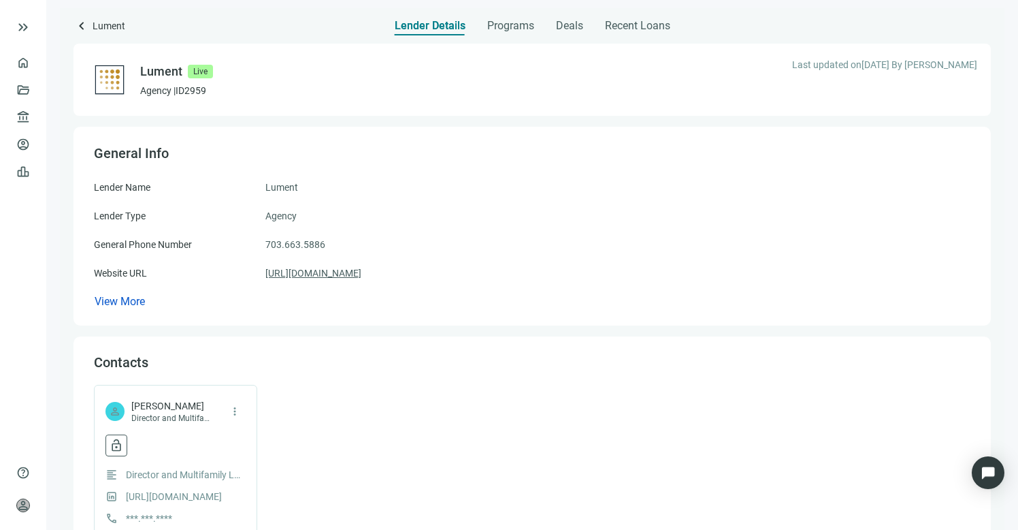
click at [327, 274] on link "https://lument.com" at bounding box center [313, 272] width 96 height 15
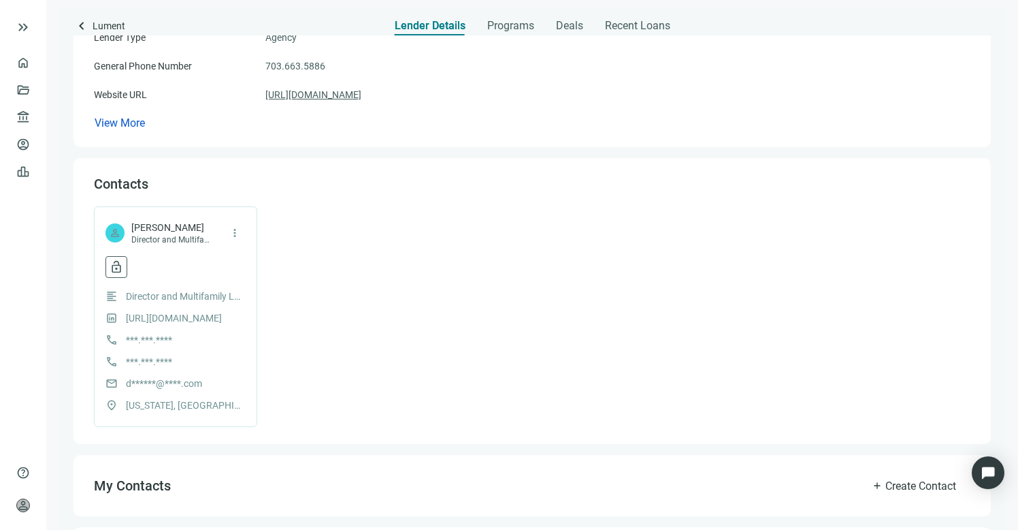
scroll to position [180, 0]
click at [120, 276] on button "lock_open" at bounding box center [117, 265] width 22 height 22
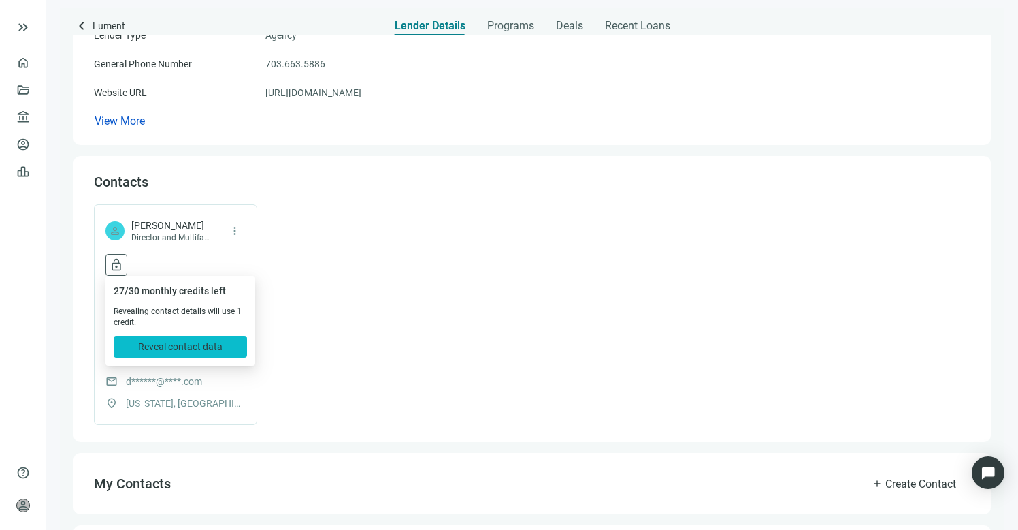
click at [192, 342] on span "Reveal contact data" at bounding box center [180, 346] width 84 height 11
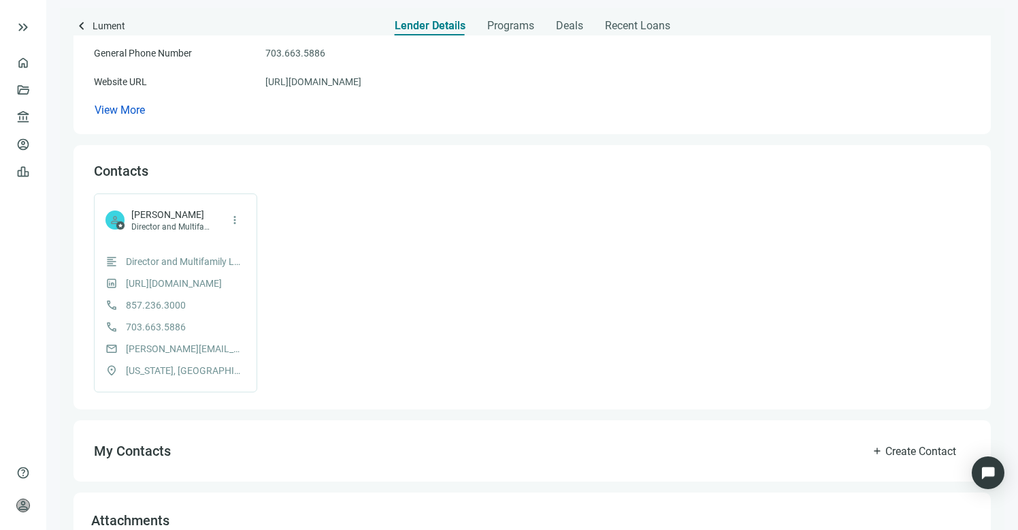
scroll to position [195, 0]
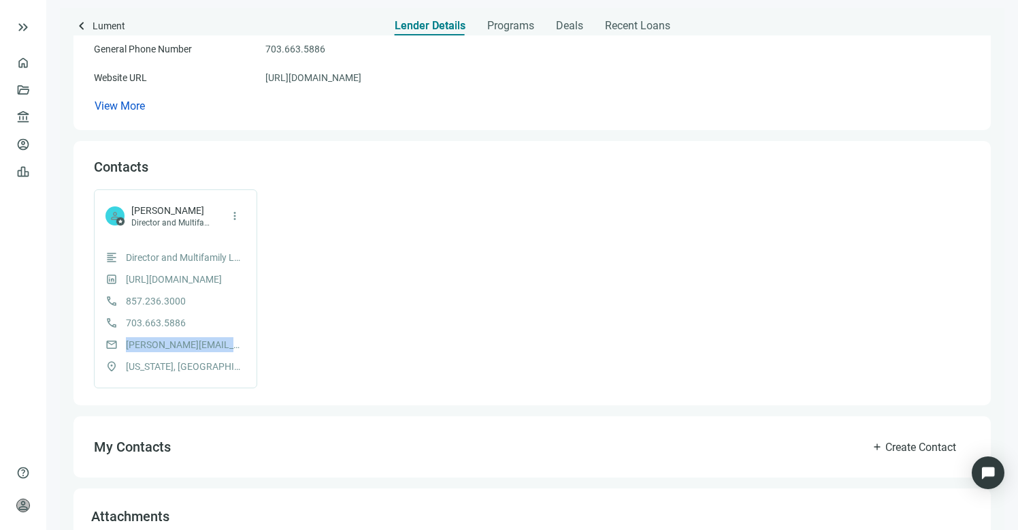
drag, startPoint x: 233, startPoint y: 343, endPoint x: 125, endPoint y: 348, distance: 108.3
click at [125, 348] on div "mail david.frasz@lument.com" at bounding box center [176, 344] width 140 height 15
copy span "david.frasz@lument.com"
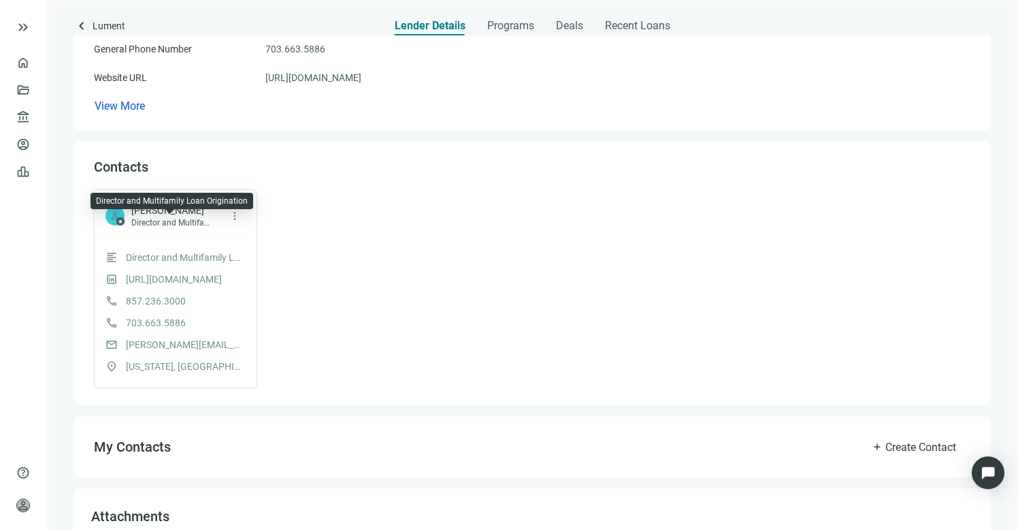
click at [167, 214] on span "David Frasz" at bounding box center [170, 211] width 78 height 14
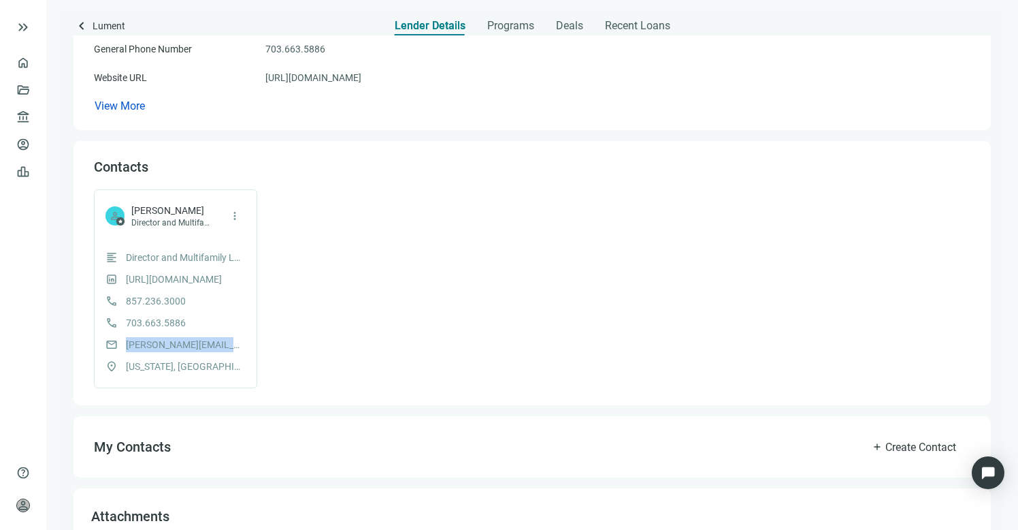
drag, startPoint x: 232, startPoint y: 342, endPoint x: 125, endPoint y: 349, distance: 107.1
click at [125, 349] on div "mail david.frasz@lument.com" at bounding box center [176, 344] width 140 height 15
copy span "david.frasz@lument.com"
click at [83, 23] on span "keyboard_arrow_left" at bounding box center [82, 26] width 16 height 16
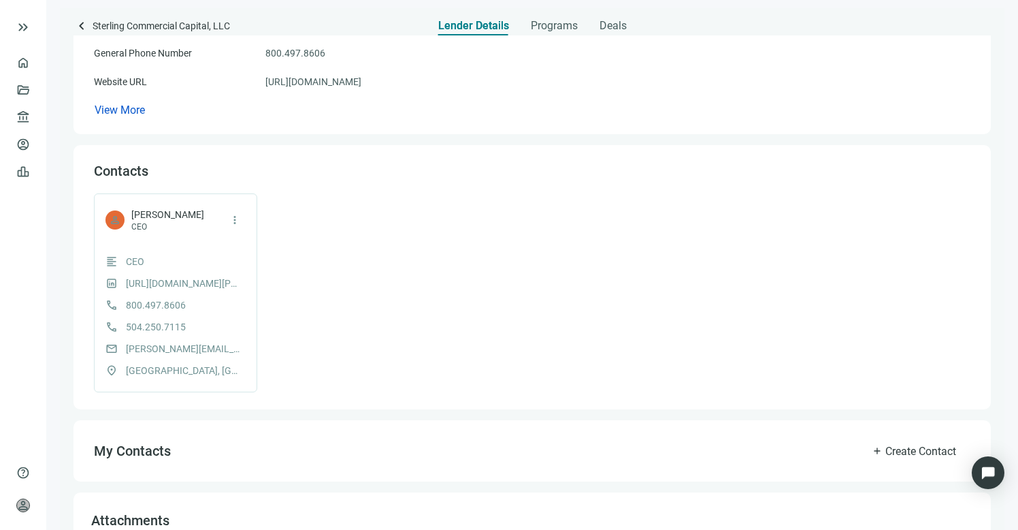
scroll to position [225, 0]
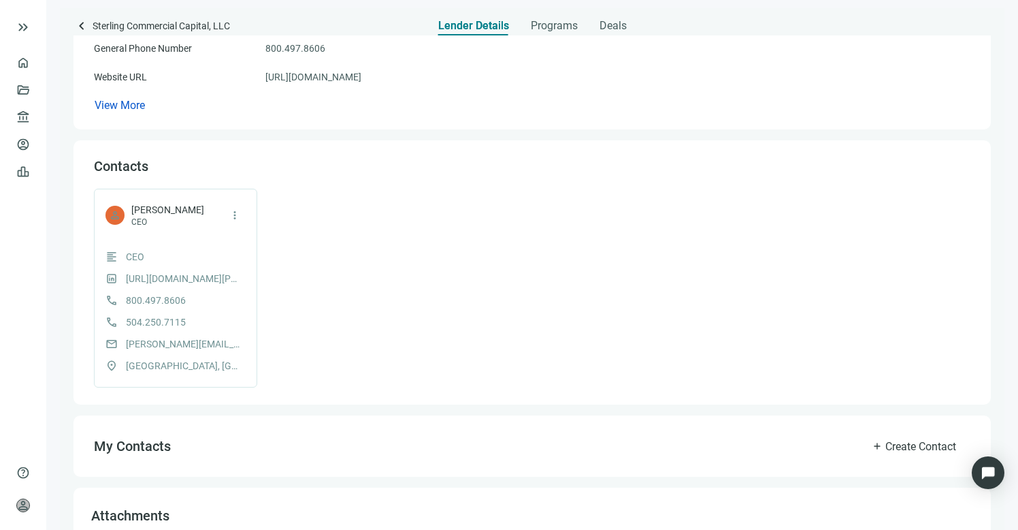
click at [202, 338] on span "brian@sterlingcommercialcapital.com" at bounding box center [184, 343] width 116 height 15
